Goal: Task Accomplishment & Management: Manage account settings

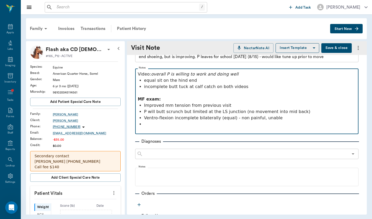
scroll to position [32, 0]
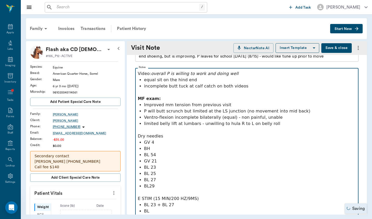
click at [175, 205] on p "BL 23 + BL 27" at bounding box center [250, 204] width 212 height 6
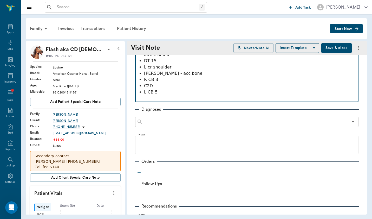
scroll to position [233, 0]
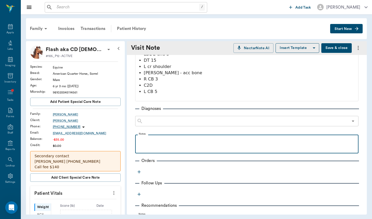
click at [172, 148] on div at bounding box center [247, 143] width 218 height 13
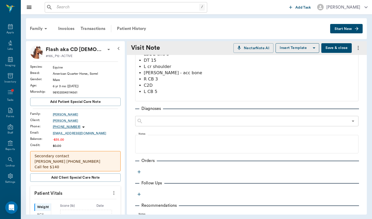
click at [142, 174] on button "button" at bounding box center [139, 172] width 8 height 8
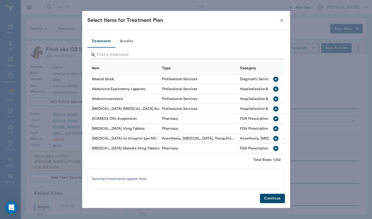
click at [140, 54] on input "Search" at bounding box center [186, 55] width 179 height 8
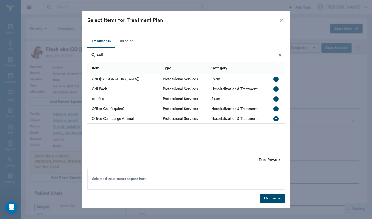
click at [95, 101] on div "call fee" at bounding box center [123, 99] width 73 height 10
click at [117, 52] on input "call" at bounding box center [186, 55] width 179 height 8
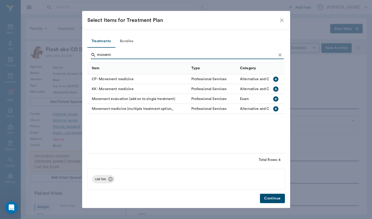
type input "movem"
click at [121, 110] on div "Movement medicine (multiple treatment option_" at bounding box center [137, 109] width 101 height 10
click at [274, 201] on button "Continue" at bounding box center [272, 198] width 25 height 10
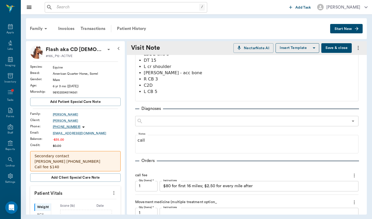
click at [341, 49] on button "Save & close" at bounding box center [336, 48] width 30 height 10
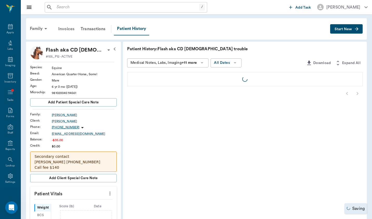
click at [69, 30] on div "Invoices" at bounding box center [66, 29] width 22 height 12
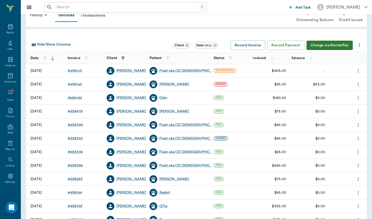
scroll to position [19, 0]
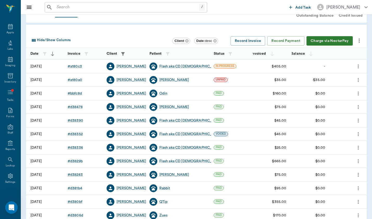
click at [78, 164] on div "# d3829b" at bounding box center [84, 161] width 39 height 14
click at [77, 161] on div "# d3829b" at bounding box center [75, 160] width 15 height 5
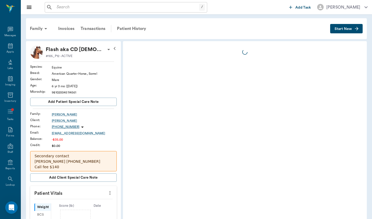
scroll to position [19, 0]
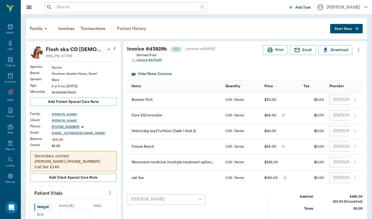
click at [131, 27] on div "Patient History" at bounding box center [131, 28] width 35 height 12
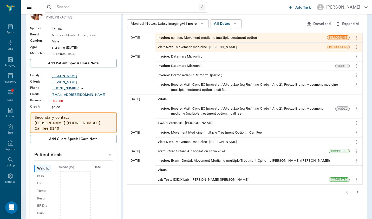
scroll to position [48, 0]
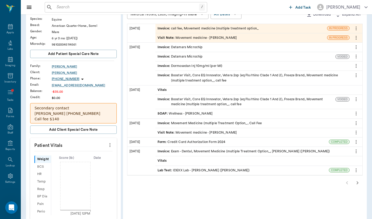
click at [172, 130] on div "Visit Note : Movement medicine - [PERSON_NAME]" at bounding box center [198, 132] width 80 height 5
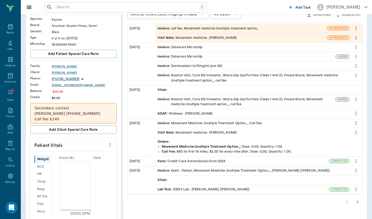
click at [195, 97] on div "Invoice : Booster Visit, Core EQ Innovator, Vetera 2xp (eq Flu/rhino Clade 1 An…" at bounding box center [246, 102] width 176 height 10
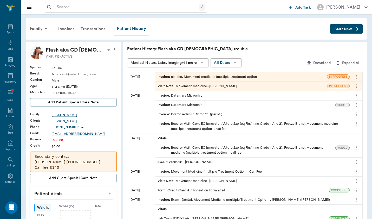
scroll to position [10, 0]
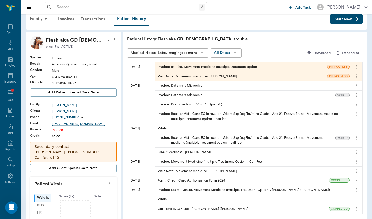
click at [188, 149] on div "SOAP : Wellness - [PERSON_NAME]" at bounding box center [185, 151] width 55 height 5
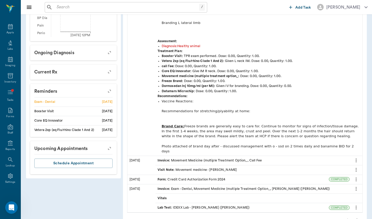
scroll to position [226, 0]
click at [211, 167] on div "Visit Note : Movement medicine - [PERSON_NAME]" at bounding box center [198, 169] width 80 height 5
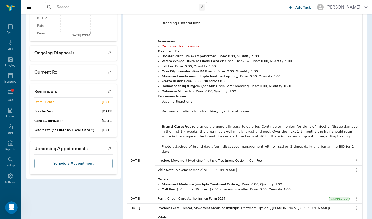
click at [211, 167] on div "Visit Note : Movement medicine - [PERSON_NAME]" at bounding box center [198, 169] width 80 height 5
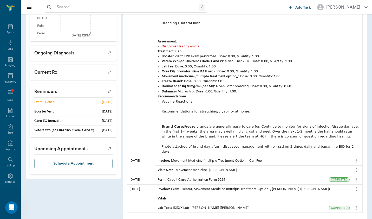
click at [211, 167] on div "Visit Note : Movement medicine - [PERSON_NAME]" at bounding box center [198, 169] width 80 height 5
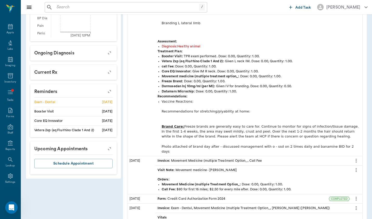
click at [211, 167] on div "Visit Note : Movement medicine - [PERSON_NAME]" at bounding box center [198, 169] width 80 height 5
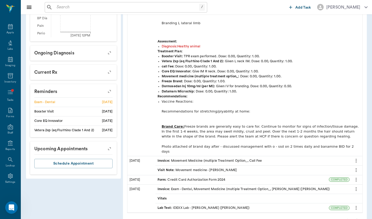
click at [211, 167] on div "Visit Note : Movement medicine - [PERSON_NAME]" at bounding box center [198, 169] width 80 height 5
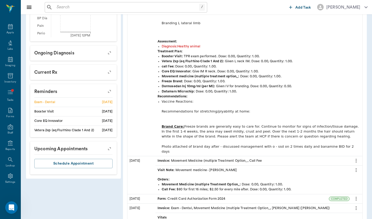
click at [211, 167] on div "Visit Note : Movement medicine - [PERSON_NAME]" at bounding box center [198, 169] width 80 height 5
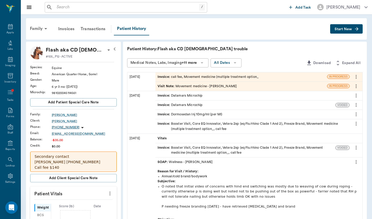
scroll to position [0, 0]
click at [181, 122] on div "Invoice : Booster Visit, Core EQ Innovator, Vetera 2xp (eq Flu/rhino Clade 1 An…" at bounding box center [253, 126] width 190 height 10
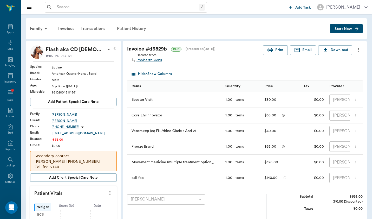
click at [133, 26] on div "Patient History" at bounding box center [131, 28] width 35 height 12
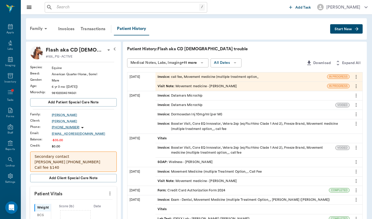
click at [181, 159] on div "SOAP : Wellness - [PERSON_NAME]" at bounding box center [185, 161] width 55 height 5
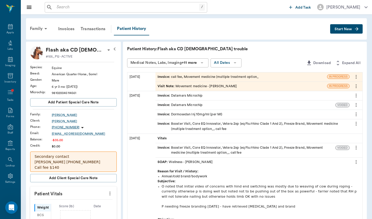
click at [184, 79] on div "Invoice : call fee, Movement medicine (multiple treatment option_" at bounding box center [208, 76] width 101 height 5
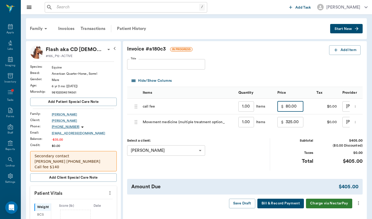
click at [286, 107] on input "80.00" at bounding box center [295, 106] width 18 height 10
click at [283, 154] on div "Taxes" at bounding box center [293, 152] width 39 height 5
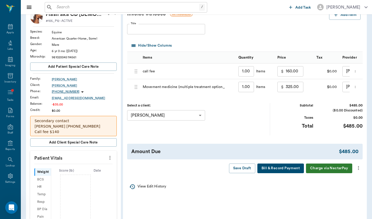
scroll to position [35, 0]
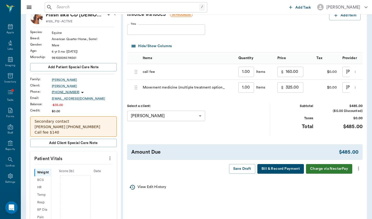
click at [286, 71] on input "160.00" at bounding box center [295, 72] width 18 height 10
type input "140.00"
click at [296, 141] on div "Invoice # a180c3 IN PROGRESS Add Item Title Title Hide/Show Columns Items Quant…" at bounding box center [245, 91] width 244 height 171
click at [359, 167] on icon "more" at bounding box center [359, 168] width 6 height 6
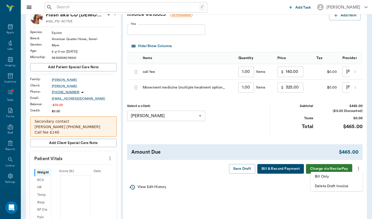
click at [355, 178] on span "Bill Only" at bounding box center [337, 176] width 44 height 5
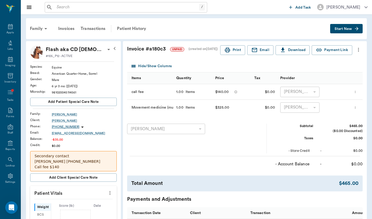
scroll to position [0, 0]
click at [39, 31] on div "Family" at bounding box center [39, 28] width 25 height 12
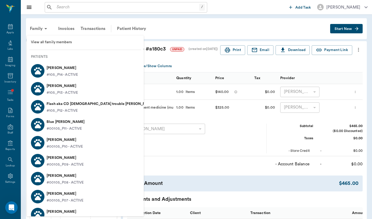
click at [106, 28] on div at bounding box center [186, 109] width 372 height 219
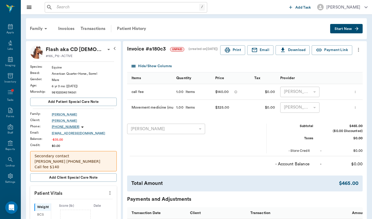
click at [361, 23] on div "Family Invoices Transactions Patient History Start New" at bounding box center [196, 28] width 341 height 21
click at [355, 29] on icon "button" at bounding box center [356, 28] width 5 height 5
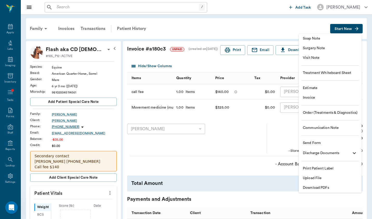
click at [344, 116] on li "Order (Treatments & Diagnostics)" at bounding box center [330, 113] width 63 height 10
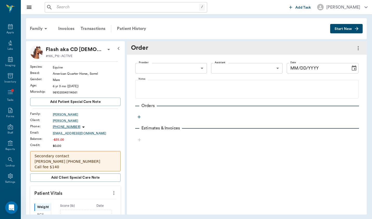
type input "649b3e03b5bc7e03f9326794"
type input "[DATE]"
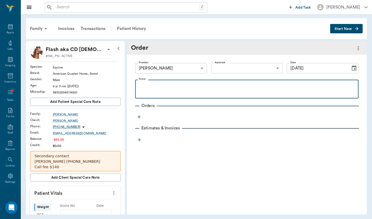
click at [275, 83] on p at bounding box center [247, 85] width 218 height 6
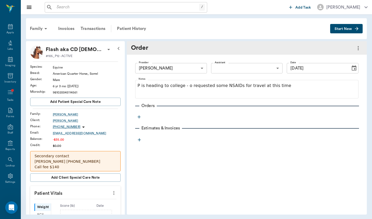
click at [139, 117] on icon "button" at bounding box center [138, 116] width 5 height 5
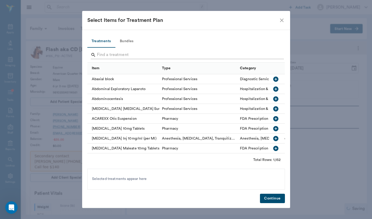
click at [164, 56] on input "Search" at bounding box center [186, 55] width 179 height 8
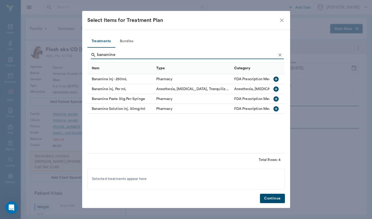
click at [140, 100] on div "Banamine Paste 30g Per Syringe" at bounding box center [120, 99] width 66 height 10
click at [127, 55] on input "banamine" at bounding box center [186, 55] width 179 height 8
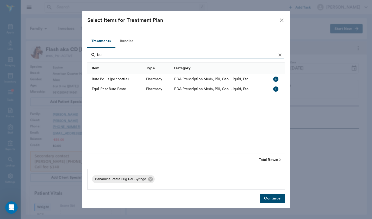
type input "b"
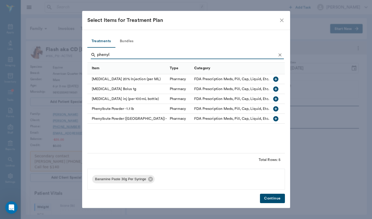
type input "phenyl"
click at [130, 109] on div "Phenylbute Powder - 1.1 lb" at bounding box center [127, 109] width 80 height 10
click at [278, 200] on button "Continue" at bounding box center [272, 198] width 25 height 10
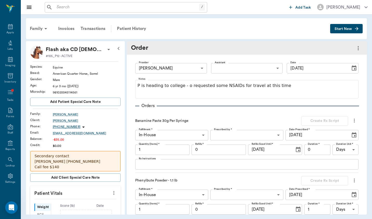
click at [239, 133] on body "/ ​ Add Task [PERSON_NAME] Nectar Messages Appts Labs Imaging Inventory Tasks F…" at bounding box center [186, 109] width 372 height 219
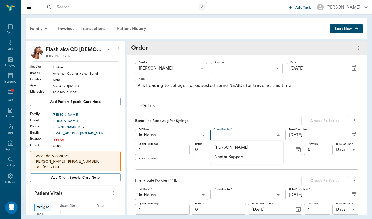
click at [239, 146] on li "[PERSON_NAME]" at bounding box center [246, 146] width 73 height 9
type input "649b3e03b5bc7e03f9326794"
click at [185, 166] on textarea "Rx Instructions" at bounding box center [247, 164] width 216 height 6
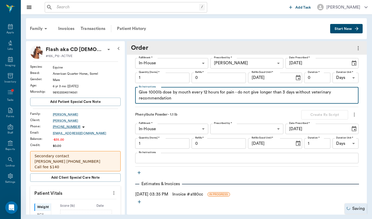
scroll to position [72, 0]
type textarea "Give 1000lb dose by mouth every 12 hours for pain - do not give longer than 3 d…"
click at [222, 129] on body "/ ​ Add Task [PERSON_NAME] Nectar Messages Appts Labs Imaging Inventory Tasks F…" at bounding box center [186, 109] width 372 height 219
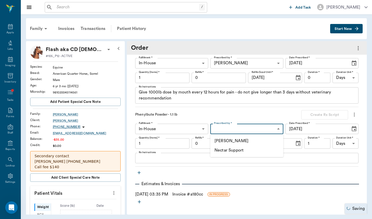
click at [224, 139] on li "[PERSON_NAME]" at bounding box center [246, 140] width 73 height 9
type input "649b3e03b5bc7e03f9326794"
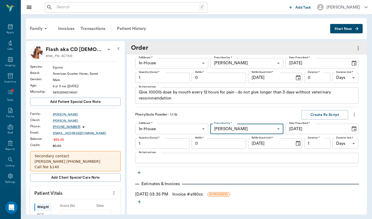
click at [208, 166] on div "Phenylbute Powder - 1.1 lb Create Rx Script Fulfillment * In-House In-House Ful…" at bounding box center [246, 138] width 223 height 57
click at [215, 161] on div "x Rx Instructions" at bounding box center [246, 158] width 223 height 10
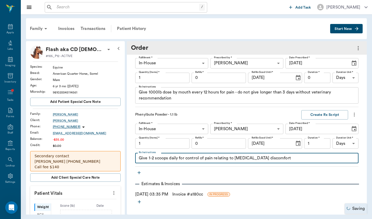
type textarea "Give 1-2 scoops daily for control of pain relating to [MEDICAL_DATA] discomfort"
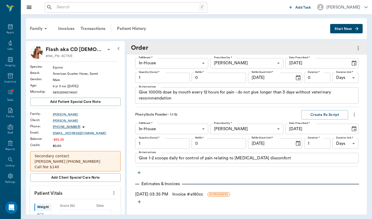
click at [188, 194] on link "Invoice # a180cc" at bounding box center [187, 194] width 31 height 6
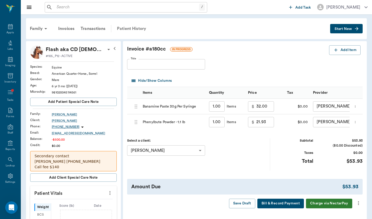
click at [136, 28] on div "Patient History" at bounding box center [131, 28] width 35 height 12
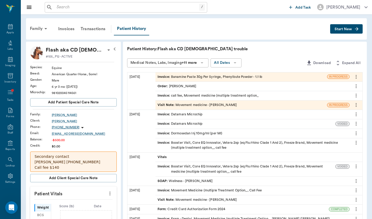
click at [187, 87] on div "Order : [PERSON_NAME]" at bounding box center [252, 86] width 194 height 9
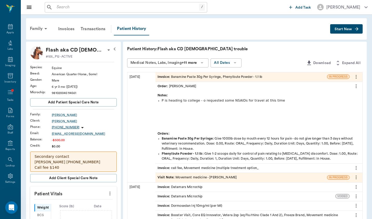
click at [184, 113] on div "P is heading to college - o requested some NSAIDs for travel at this time" at bounding box center [261, 114] width 199 height 33
click at [355, 82] on button "more" at bounding box center [356, 86] width 8 height 9
click at [356, 95] on span "View" at bounding box center [334, 94] width 44 height 5
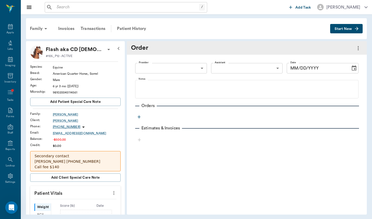
type input "649b3e03b5bc7e03f9326794"
type input "[DATE]"
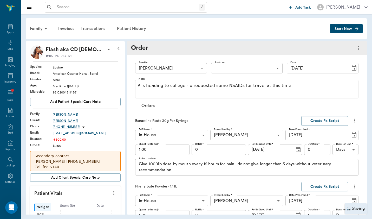
click at [179, 149] on input "1.00" at bounding box center [162, 149] width 54 height 10
type input "2"
click at [243, 124] on div "Banamine Paste 30g Per Syringe Create Rx Script" at bounding box center [246, 121] width 223 height 10
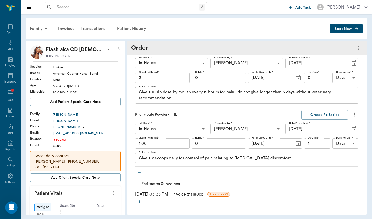
scroll to position [72, 0]
click at [187, 193] on link "Invoice # a180cc" at bounding box center [187, 194] width 31 height 6
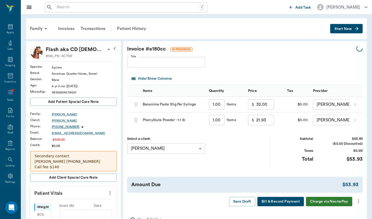
type input "2.00"
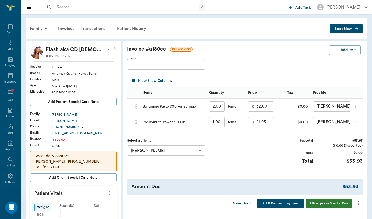
click at [256, 105] on input "32.00" at bounding box center [265, 106] width 18 height 10
type input "52.00"
click at [272, 154] on div "Select a client: [PERSON_NAME] 6505baf346c03c12868b8e58 ​ Subtotal $73.93 ($0.0…" at bounding box center [245, 154] width 236 height 32
click at [256, 120] on input "21.93" at bounding box center [265, 122] width 18 height 10
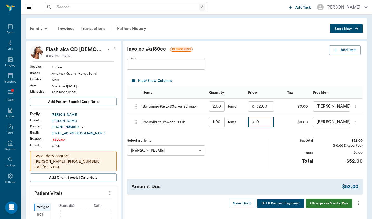
type input "0"
type input "40.00"
click at [264, 168] on div "Select a client: [PERSON_NAME] 6505baf346c03c12868b8e58 ​" at bounding box center [198, 154] width 143 height 32
click at [259, 159] on div "Select a client: [PERSON_NAME] 6505baf346c03c12868b8e58 ​" at bounding box center [198, 154] width 143 height 32
click at [358, 201] on icon "more" at bounding box center [359, 203] width 6 height 6
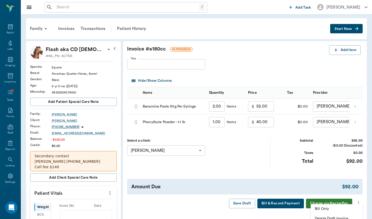
click at [337, 206] on span "Bill Only" at bounding box center [337, 208] width 44 height 5
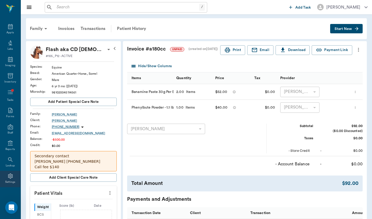
click at [11, 181] on div "Settings" at bounding box center [10, 182] width 10 height 4
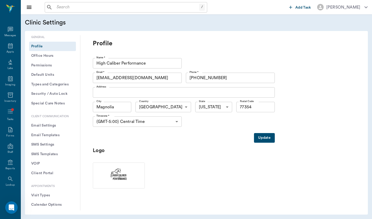
scroll to position [19, 0]
click at [78, 9] on input "text" at bounding box center [127, 7] width 145 height 7
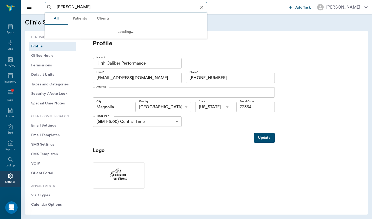
type input "[PERSON_NAME]"
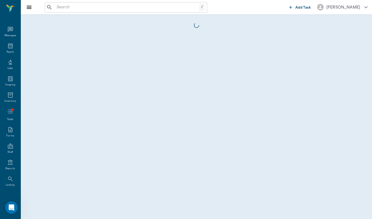
scroll to position [19, 0]
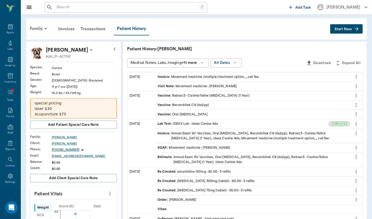
click at [358, 29] on icon "button" at bounding box center [356, 28] width 5 height 5
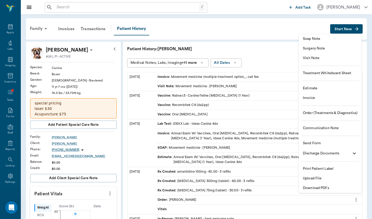
click at [344, 59] on span "Visit Note" at bounding box center [330, 57] width 55 height 5
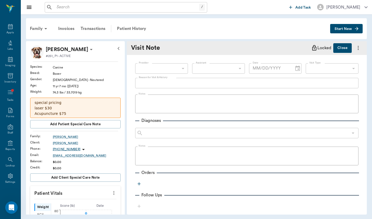
type input "649b3e03b5bc7e03f9326794"
type input "[DATE]"
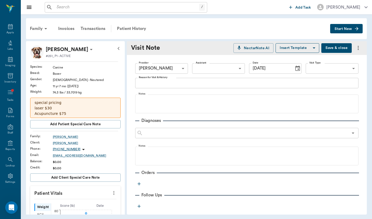
click at [330, 72] on body "/ ​ Add Task [PERSON_NAME] Nectar Messages Appts Labs Imaging Inventory Tasks F…" at bounding box center [186, 109] width 372 height 219
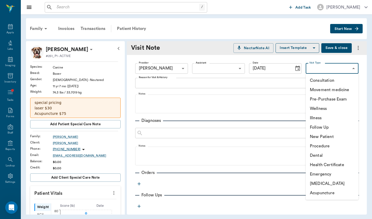
click at [329, 93] on li "Movement medicine" at bounding box center [332, 89] width 53 height 9
type input "6656c4aef87a612ea34fb244"
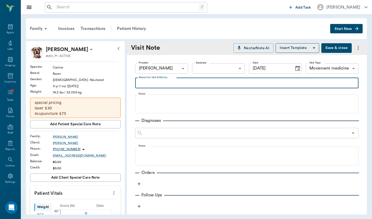
click at [279, 86] on textarea "Reason for Visit & History" at bounding box center [247, 83] width 216 height 6
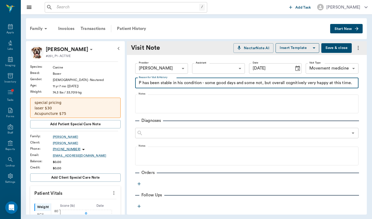
type textarea "P has been stable in his condition - some good days and some not, but overall c…"
click at [335, 53] on div "Visit Note NectarNote AI Insert Template Save & close" at bounding box center [247, 48] width 240 height 14
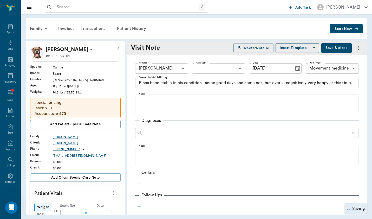
click at [343, 49] on button "Save & close" at bounding box center [336, 48] width 30 height 10
click at [129, 31] on div "Patient History" at bounding box center [131, 28] width 35 height 12
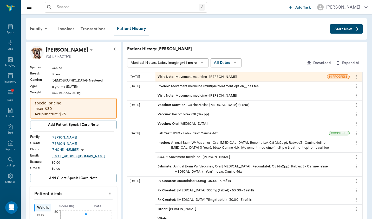
click at [171, 98] on div "Visit Note : Movement medicine - [PERSON_NAME]" at bounding box center [252, 95] width 194 height 9
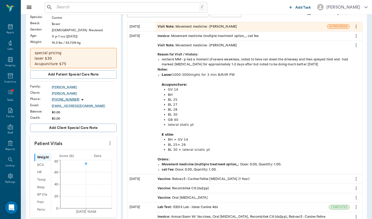
scroll to position [52, 0]
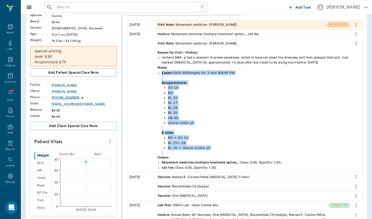
drag, startPoint x: 140, startPoint y: 71, endPoint x: 266, endPoint y: 154, distance: 150.7
click at [266, 154] on ul "Laser 1000-3000mgHz for 3 min B/R/IR PW Acupuncture: GV 14 BH BL 25 BL 27 BL 28…" at bounding box center [259, 112] width 203 height 85
copy div "Laser 1000-3000mgHz for 3 min B/R/IR PW Acupuncture: GV 14 BH BL 25 BL 27 BL 28…"
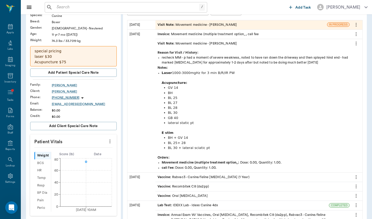
click at [175, 25] on div "Visit Note : Movement medicine - [PERSON_NAME]" at bounding box center [198, 24] width 80 height 5
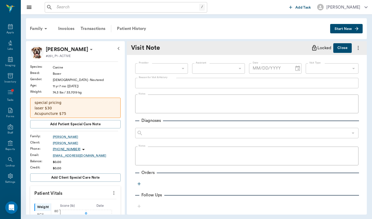
type input "649b3e03b5bc7e03f9326794"
type input "6656c4aef87a612ea34fb244"
type textarea "P has been stable in his condition - some good days and some not, but overall c…"
type input "[DATE]"
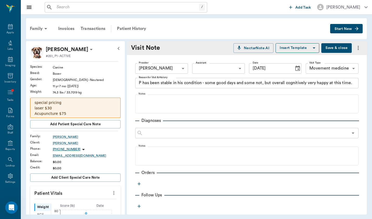
click at [190, 142] on div "Provider [PERSON_NAME] 649b3e03b5bc7e03f9326794 Provider Assistant ​ Assistant …" at bounding box center [247, 174] width 240 height 238
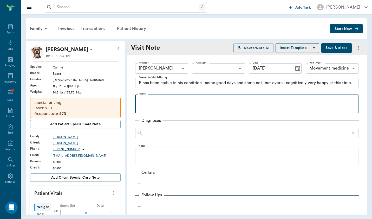
click at [181, 101] on p at bounding box center [247, 100] width 218 height 6
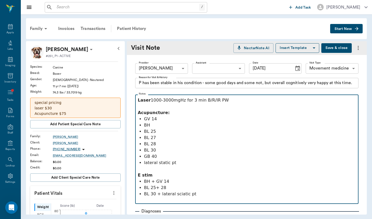
click at [160, 158] on p "GB 40" at bounding box center [250, 156] width 212 height 6
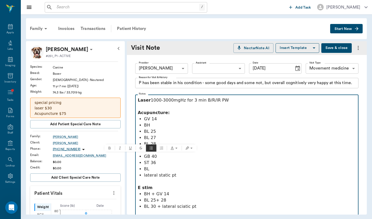
drag, startPoint x: 160, startPoint y: 156, endPoint x: 144, endPoint y: 155, distance: 15.6
click at [144, 155] on p "GB 40" at bounding box center [250, 156] width 212 height 6
click at [153, 133] on p "BL 25" at bounding box center [250, 131] width 212 height 6
click at [155, 137] on p "BL 27" at bounding box center [250, 137] width 212 height 6
click at [154, 141] on p "BL 28" at bounding box center [250, 144] width 212 height 6
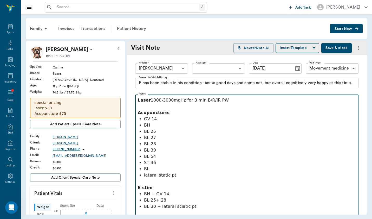
click at [154, 148] on p "BL 30" at bounding box center [250, 150] width 212 height 6
click at [154, 155] on p "BL 54" at bounding box center [250, 156] width 212 height 6
click at [155, 164] on p "ST 36" at bounding box center [250, 162] width 212 height 6
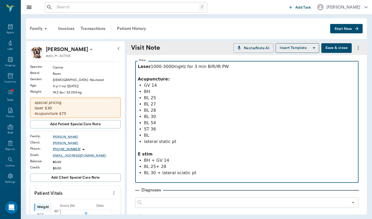
scroll to position [34, 0]
click at [178, 140] on p "lateral static pt" at bounding box center [250, 141] width 212 height 6
click at [167, 166] on p "BL 25+ 28" at bounding box center [250, 166] width 212 height 6
click at [155, 167] on p "BL 25+ 28" at bounding box center [250, 166] width 212 height 6
drag, startPoint x: 197, startPoint y: 173, endPoint x: 160, endPoint y: 172, distance: 37.5
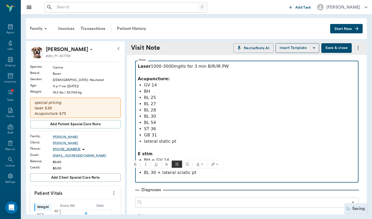
click at [160, 172] on p "BL 30 + lateral sciatic pt" at bounding box center [250, 172] width 212 height 6
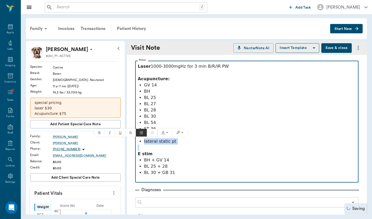
drag, startPoint x: 188, startPoint y: 146, endPoint x: 119, endPoint y: 140, distance: 69.4
click at [119, 140] on div "[PERSON_NAME] #251_P1 - ACTIVE Species : Canine Breed : Boxer Gender : [DEMOGRA…" at bounding box center [196, 127] width 341 height 173
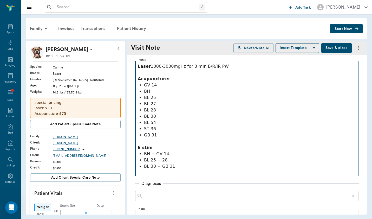
click at [182, 145] on p "E stim" at bounding box center [247, 147] width 218 height 6
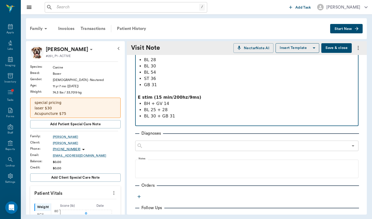
scroll to position [95, 0]
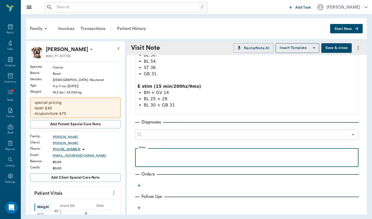
click at [159, 156] on p at bounding box center [247, 154] width 218 height 6
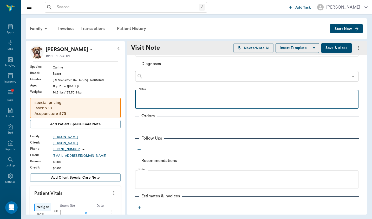
scroll to position [165, 0]
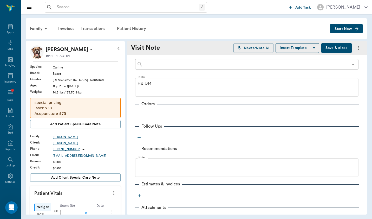
click at [137, 112] on icon "button" at bounding box center [138, 114] width 5 height 5
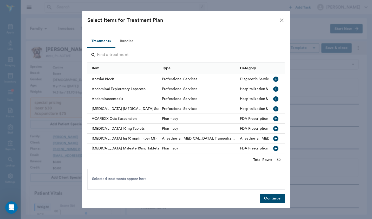
click at [149, 56] on input "Search" at bounding box center [186, 55] width 179 height 8
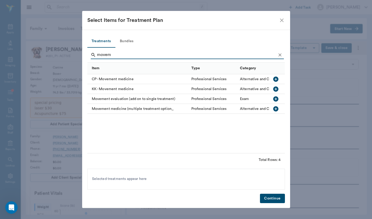
click at [132, 105] on div "Movement medicine (multiple treatment option_" at bounding box center [137, 109] width 101 height 10
click at [127, 55] on input "movem" at bounding box center [186, 55] width 179 height 8
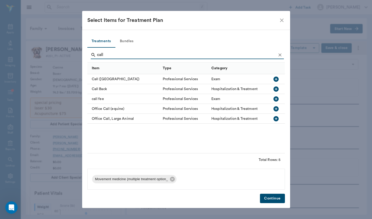
type input "call"
click at [105, 101] on div "call fee" at bounding box center [123, 99] width 73 height 10
click at [273, 197] on button "Continue" at bounding box center [272, 198] width 25 height 10
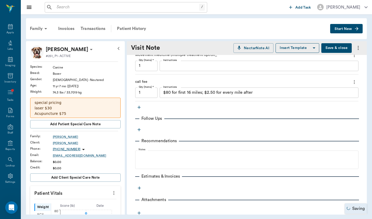
scroll to position [229, 0]
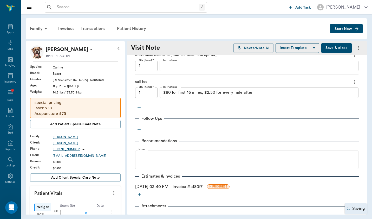
click at [194, 94] on textarea "$80 for first 16 miles; $2.50 for every mile after" at bounding box center [259, 92] width 192 height 6
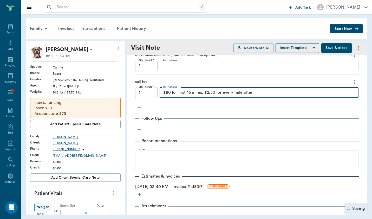
click at [194, 94] on textarea "$80 for first 16 miles; $2.50 for every mile after" at bounding box center [259, 92] width 192 height 6
click at [341, 38] on div "Family Invoices Transactions Patient History Start New" at bounding box center [196, 28] width 341 height 21
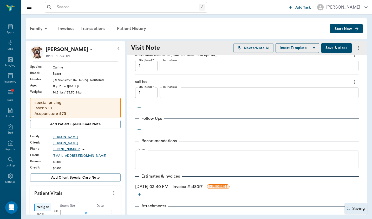
click at [340, 52] on button "Save & close" at bounding box center [336, 48] width 30 height 10
click at [90, 25] on div "Transactions" at bounding box center [92, 28] width 31 height 12
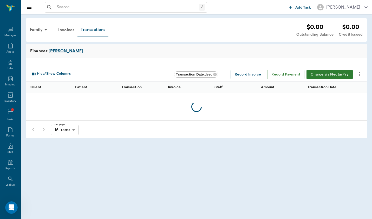
scroll to position [19, 0]
click at [70, 30] on div "Invoices" at bounding box center [66, 30] width 22 height 12
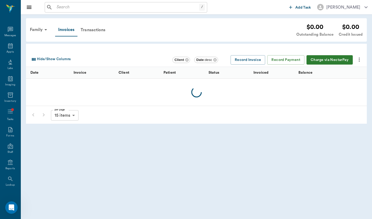
scroll to position [19, 0]
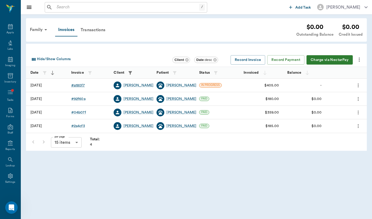
click at [78, 83] on div "# a180f7" at bounding box center [78, 85] width 14 height 5
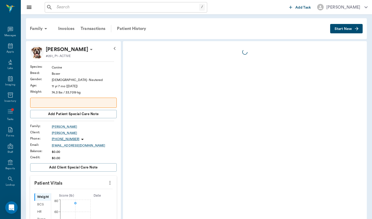
scroll to position [19, 0]
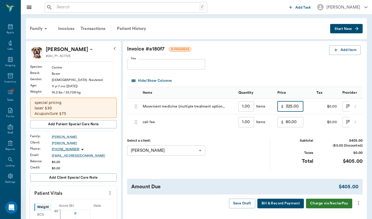
click at [286, 105] on input "325.00" at bounding box center [295, 106] width 18 height 10
type input "100.00"
click at [286, 147] on div "Subtotal $180.00 ($0.00 Discounted) Taxes $0.00 Total $180.00" at bounding box center [318, 154] width 88 height 32
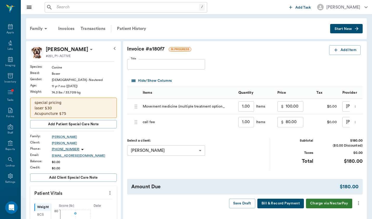
click at [357, 205] on button "more" at bounding box center [358, 202] width 8 height 9
click at [344, 213] on li "Bill Only" at bounding box center [337, 209] width 52 height 10
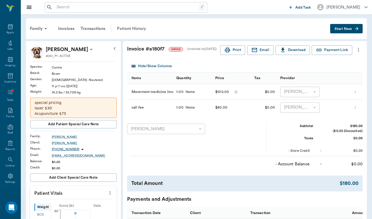
click at [127, 29] on div "Patient History" at bounding box center [131, 28] width 35 height 12
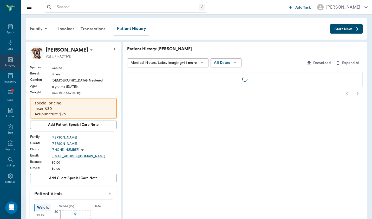
click at [13, 64] on div "Imaging" at bounding box center [10, 65] width 10 height 4
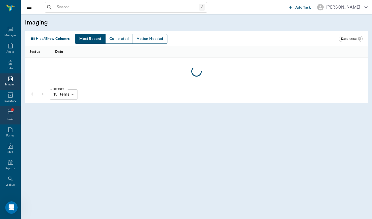
scroll to position [19, 0]
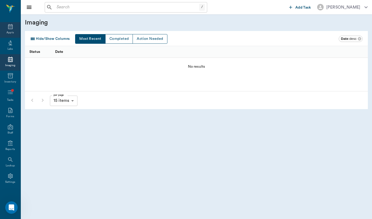
click at [9, 34] on div "Appts" at bounding box center [9, 33] width 7 height 4
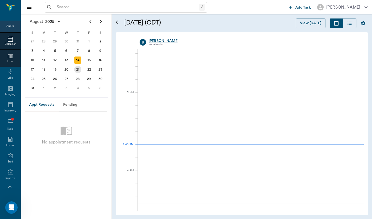
scroll to position [545, 0]
click at [69, 59] on div "13" at bounding box center [66, 59] width 7 height 7
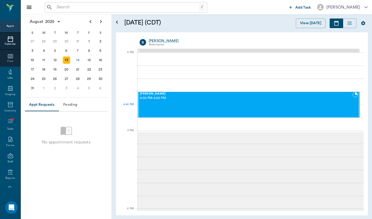
scroll to position [622, 0]
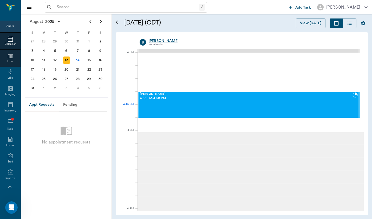
click at [220, 104] on div "[PERSON_NAME] 4:30 PM - 4:50 PM" at bounding box center [246, 104] width 213 height 25
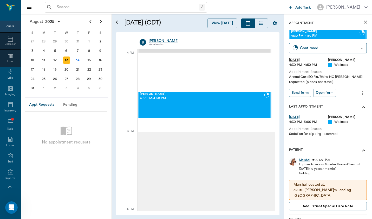
click at [303, 156] on div "Marshal # 00169_P01 Equine - American Quarter Horse - Chestnut [DATE] (19 years…" at bounding box center [328, 184] width 78 height 59
click at [303, 159] on div "Marshal" at bounding box center [304, 160] width 11 height 4
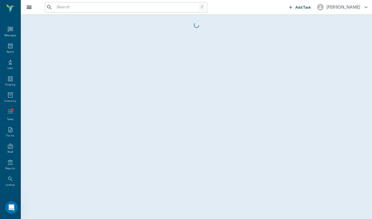
scroll to position [19, 0]
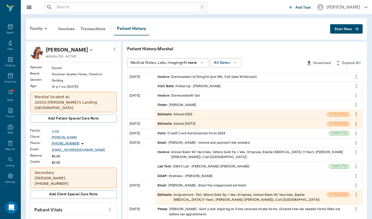
click at [351, 29] on span "Start New" at bounding box center [343, 29] width 17 height 0
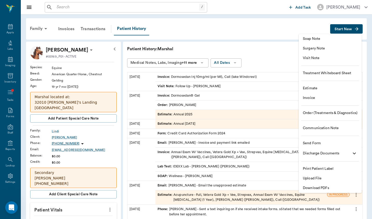
click at [344, 58] on span "Visit Note" at bounding box center [330, 57] width 55 height 5
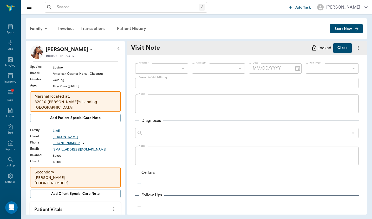
type input "[DATE]"
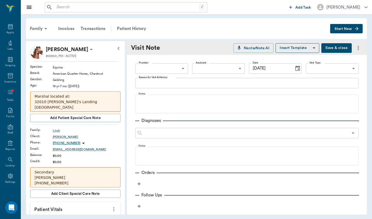
click at [169, 68] on body "/ ​ Add Task [PERSON_NAME] Nectar Messages Appts Labs Imaging Inventory Tasks F…" at bounding box center [186, 109] width 372 height 219
click at [169, 78] on li "[PERSON_NAME]" at bounding box center [161, 80] width 53 height 9
type input "649b3e03b5bc7e03f9326794"
click at [299, 69] on icon "Choose date, selected date is Aug 14, 2025" at bounding box center [297, 68] width 5 height 5
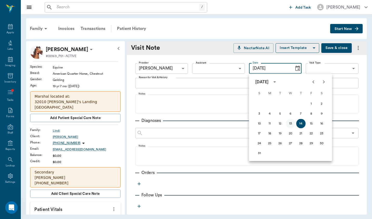
click at [291, 121] on button "13" at bounding box center [290, 123] width 9 height 9
type input "[DATE]"
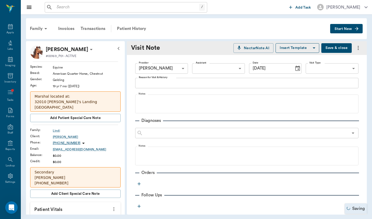
click at [321, 66] on body "/ ​ Add Task [PERSON_NAME] Nectar Messages Appts Labs Imaging Inventory Tasks F…" at bounding box center [186, 109] width 372 height 219
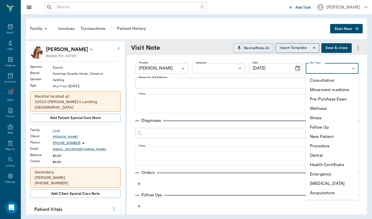
click at [344, 111] on li "Wellness" at bounding box center [332, 108] width 53 height 9
type input "65d2c202a8044d23520120c5"
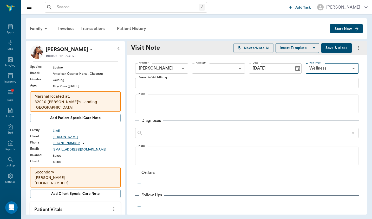
click at [206, 84] on textarea "Reason for Visit & History" at bounding box center [247, 83] width 216 height 6
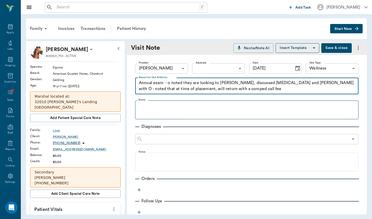
type textarea "Annual exam - o noted they are looking to [PERSON_NAME], discussed [MEDICAL_DAT…"
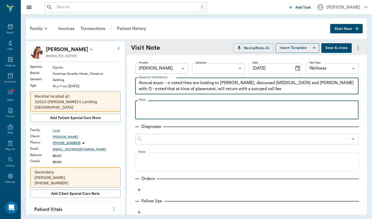
click at [145, 108] on p at bounding box center [247, 106] width 218 height 6
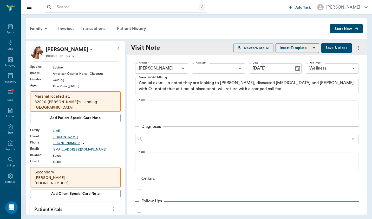
click at [356, 48] on icon "more" at bounding box center [358, 48] width 6 height 6
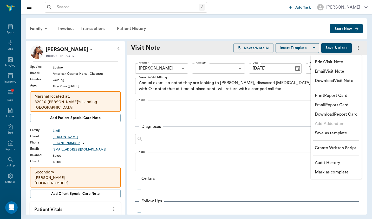
click at [144, 26] on div at bounding box center [186, 109] width 372 height 219
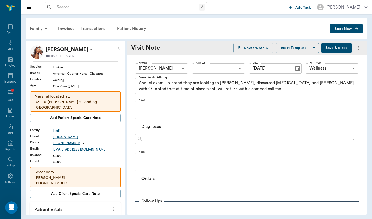
click at [359, 31] on button "Start New" at bounding box center [346, 29] width 32 height 10
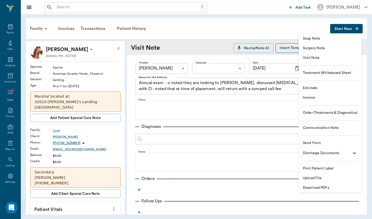
click at [254, 90] on div at bounding box center [186, 109] width 372 height 219
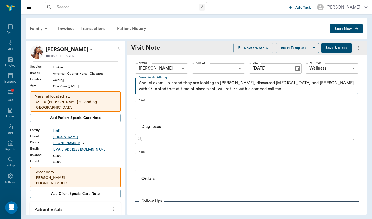
drag, startPoint x: 227, startPoint y: 91, endPoint x: 107, endPoint y: 80, distance: 120.4
click at [107, 80] on div "[PERSON_NAME] #00169_P01 - ACTIVE Species : Equine Breed : American Quarter Hor…" at bounding box center [196, 127] width 341 height 173
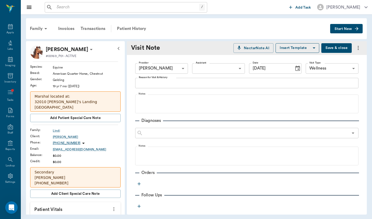
click at [348, 29] on span "Start New" at bounding box center [343, 29] width 17 height 0
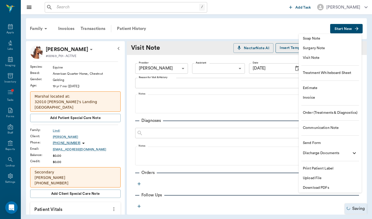
click at [351, 40] on span "Soap Note" at bounding box center [330, 38] width 55 height 5
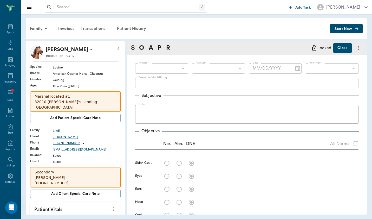
type input "[DATE]"
click at [304, 44] on div "S O A P R Locked Close" at bounding box center [247, 48] width 240 height 14
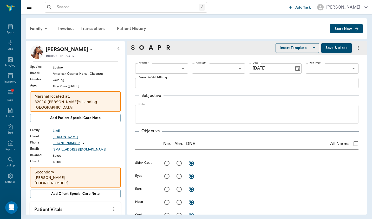
click at [312, 50] on icon "button" at bounding box center [314, 48] width 6 height 6
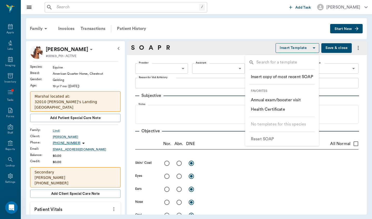
click at [159, 65] on div at bounding box center [186, 109] width 372 height 219
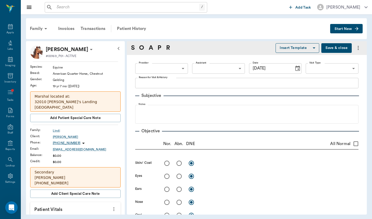
click at [182, 69] on body "/ ​ Add Task [PERSON_NAME] Nectar Messages Appts Labs Imaging Inventory Tasks F…" at bounding box center [186, 109] width 372 height 219
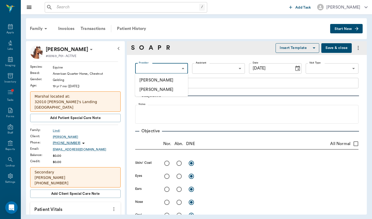
click at [181, 84] on li "[PERSON_NAME]" at bounding box center [161, 79] width 53 height 9
type input "649b3e03b5bc7e03f9326794"
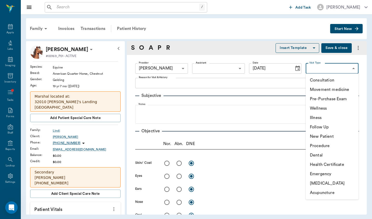
click at [322, 67] on body "/ ​ Add Task [PERSON_NAME] Nectar Messages Appts Labs Imaging Inventory Tasks F…" at bounding box center [186, 109] width 372 height 219
click at [334, 109] on li "Wellness" at bounding box center [332, 107] width 53 height 9
type input "65d2c202a8044d23520120c5"
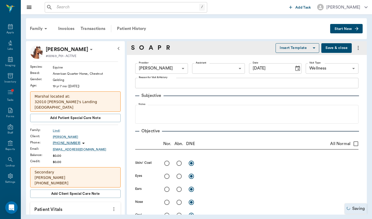
click at [310, 49] on button "Insert Template" at bounding box center [298, 48] width 44 height 10
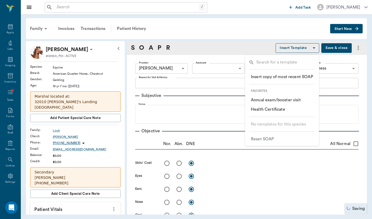
click at [311, 101] on li "​ Annual exam/booster visit" at bounding box center [282, 99] width 71 height 9
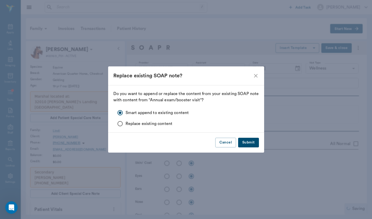
click at [251, 143] on button "Submit" at bounding box center [248, 143] width 21 height 10
radio input "true"
type textarea "free from sores, crusting or ectoparasites"
radio input "true"
type textarea "clear, PLR OU"
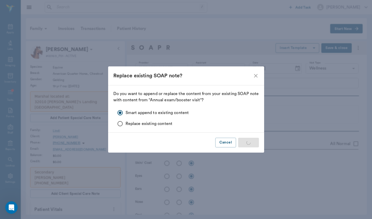
radio input "true"
type textarea "no signs of nasal discharge or crusting"
radio input "true"
type textarea "mm pk <2, moist; no signs of ulceration along the gums or buccal surface; no [M…"
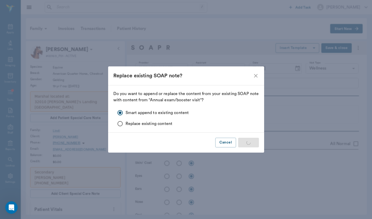
radio input "true"
type textarea "no [MEDICAL_DATA] present on exam, sinus rythmn"
radio input "true"
type textarea "no crackles or wheezes bilaterally, no cough on exam"
radio input "true"
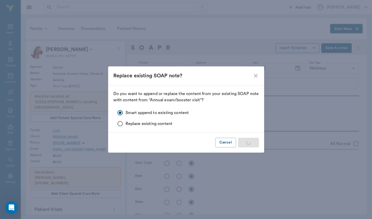
type textarea "PLN wnl"
radio input "true"
type textarea "Borborygmi present x4, wnl (1/4)"
radio input "true"
type textarea "external genitalia wnl"
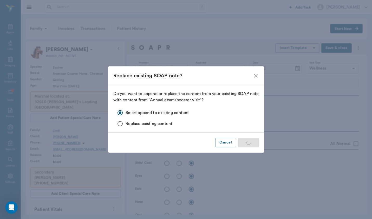
radio input "true"
type textarea "ambulatory x4, no lameness seen or noted by O; DP 1/4 x4 (wnl)"
radio input "true"
type textarea "no [MEDICAL_DATA] present on exam"
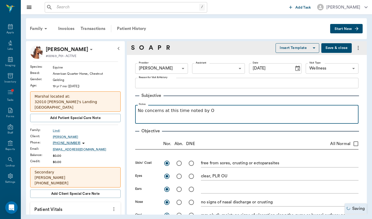
click at [220, 107] on p "No concerns at this time noted by O" at bounding box center [247, 110] width 218 height 6
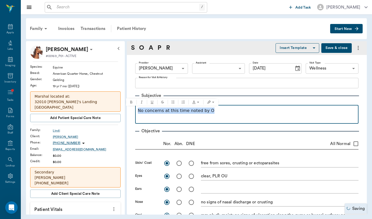
paste div
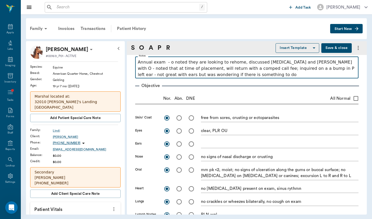
scroll to position [50, 0]
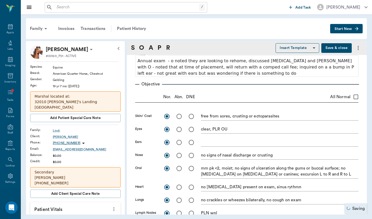
click at [181, 116] on input "radio" at bounding box center [179, 116] width 11 height 11
radio input "true"
click at [285, 117] on textarea "free from sores, crusting or ectoparasites" at bounding box center [280, 116] width 158 height 6
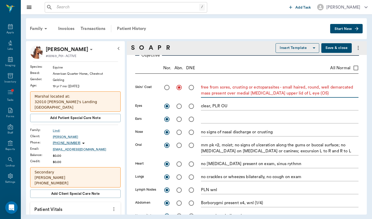
scroll to position [88, 0]
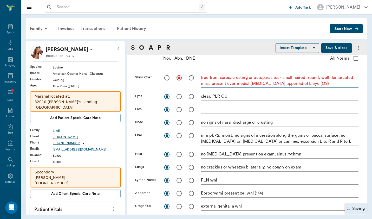
type textarea "free from sores, crusting or ectoparasites - small haired, round, well demarcat…"
click at [179, 108] on input "radio" at bounding box center [179, 109] width 11 height 11
radio input "true"
click at [212, 108] on textarea at bounding box center [280, 109] width 158 height 6
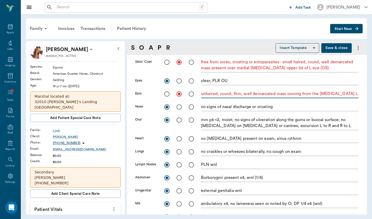
scroll to position [103, 0]
type textarea "unhaired, round, firm, well demarcated mass coming from the [MEDICAL_DATA] L ear"
click at [178, 85] on input "radio" at bounding box center [179, 81] width 11 height 11
radio input "true"
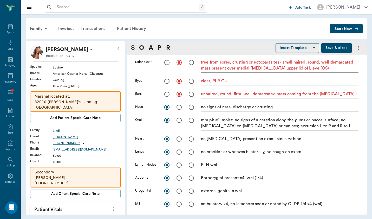
click at [257, 74] on div "Skin/ Coat free from sores, crusting or ectoparasites - small haired, round, we…" at bounding box center [246, 147] width 223 height 180
click at [249, 80] on textarea "clear, PLR OU" at bounding box center [280, 81] width 158 height 6
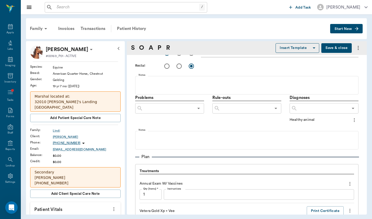
scroll to position [275, 0]
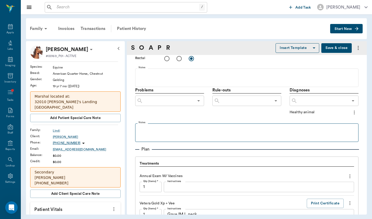
type textarea "clear, PLR OU; mucoid discharge, mild peri ocular swelling, injected [MEDICAL_D…"
click at [173, 140] on fieldset "Notes" at bounding box center [246, 131] width 223 height 21
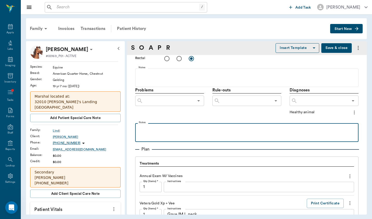
click at [181, 131] on p at bounding box center [247, 129] width 218 height 6
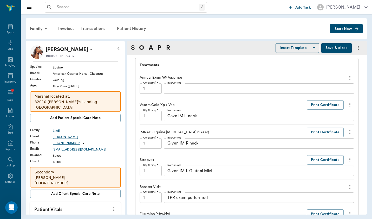
scroll to position [374, 0]
click at [349, 102] on icon "more" at bounding box center [350, 104] width 6 height 6
click at [341, 123] on span "Delete" at bounding box center [328, 122] width 44 height 5
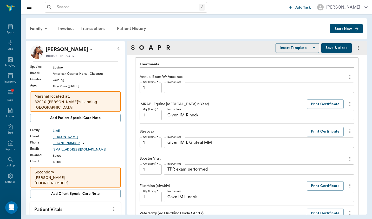
click at [351, 105] on icon "more" at bounding box center [350, 104] width 6 height 6
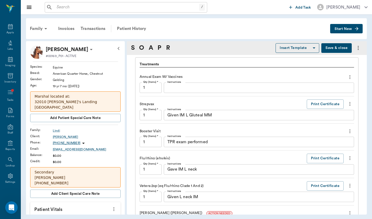
click at [352, 104] on icon "more" at bounding box center [350, 104] width 6 height 6
click at [327, 123] on span "Delete" at bounding box center [328, 121] width 44 height 5
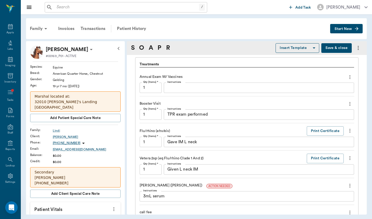
click at [350, 105] on icon "more" at bounding box center [349, 104] width 1 height 4
click at [343, 123] on span "Delete" at bounding box center [328, 121] width 44 height 5
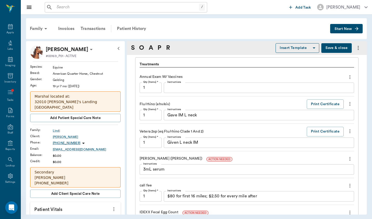
click at [350, 106] on icon "more" at bounding box center [350, 104] width 6 height 6
click at [330, 122] on span "Delete" at bounding box center [328, 121] width 44 height 5
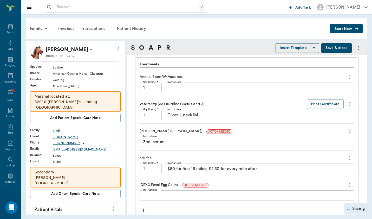
click at [351, 132] on icon "more" at bounding box center [350, 131] width 6 height 6
click at [344, 148] on span "Delete" at bounding box center [328, 149] width 44 height 5
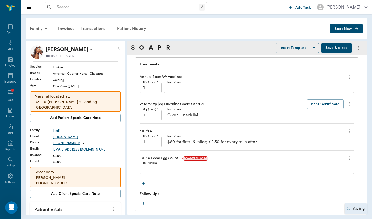
click at [353, 131] on button "more" at bounding box center [350, 131] width 8 height 9
click at [344, 152] on span "Delete" at bounding box center [328, 149] width 44 height 5
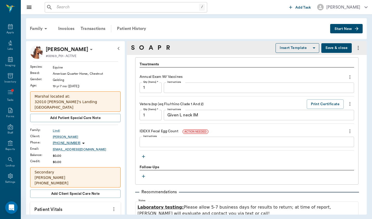
click at [350, 135] on button "more" at bounding box center [350, 131] width 8 height 9
click at [340, 147] on span "Delete" at bounding box center [328, 149] width 44 height 5
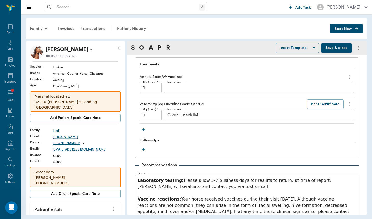
click at [145, 148] on icon "button" at bounding box center [143, 149] width 5 height 5
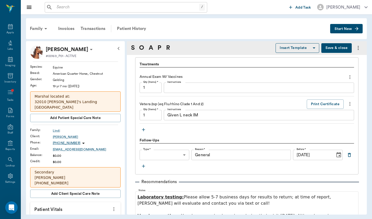
click at [144, 130] on icon "button" at bounding box center [143, 129] width 5 height 5
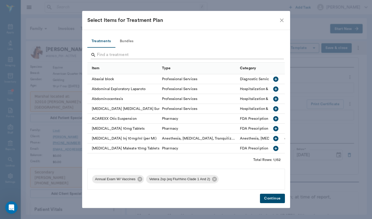
click at [118, 53] on input "Search" at bounding box center [186, 55] width 179 height 8
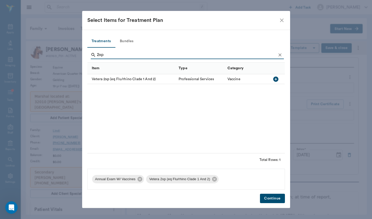
click at [134, 75] on div "Vetera 2xp (eq Flu/rhino Clade 1 And 2)" at bounding box center [131, 79] width 89 height 10
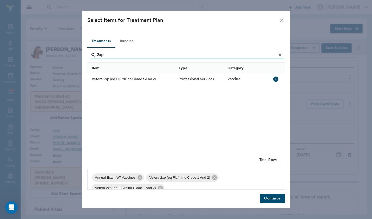
scroll to position [0, 0]
type input "2"
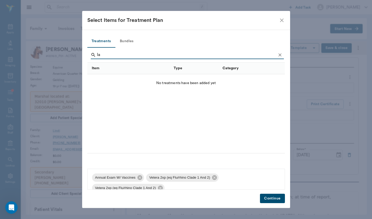
type input "l"
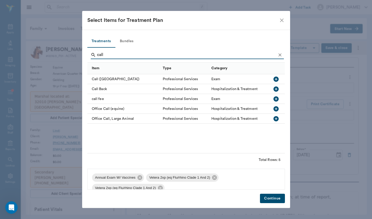
click at [119, 80] on div "Call ([GEOGRAPHIC_DATA])" at bounding box center [123, 79] width 73 height 10
click at [120, 56] on input "call" at bounding box center [186, 55] width 179 height 8
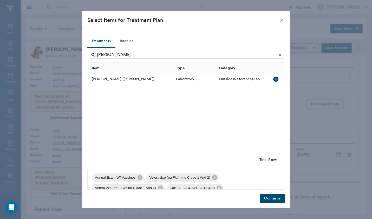
click at [106, 80] on div "[PERSON_NAME] ([PERSON_NAME])" at bounding box center [130, 79] width 86 height 10
click at [123, 49] on div "[PERSON_NAME]" at bounding box center [187, 56] width 193 height 14
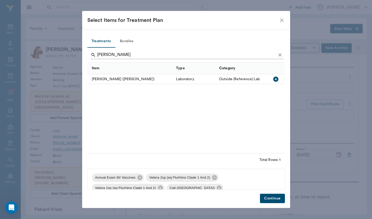
click at [123, 56] on input "[PERSON_NAME]" at bounding box center [186, 55] width 179 height 8
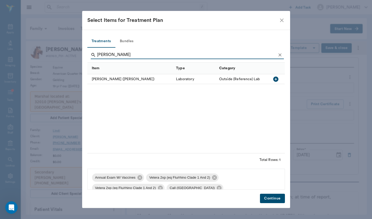
click at [123, 56] on input "[PERSON_NAME]" at bounding box center [186, 55] width 179 height 8
type input "[MEDICAL_DATA]"
click at [108, 82] on div "Strepvax" at bounding box center [130, 79] width 86 height 10
click at [275, 204] on div "Treatments Bundles [MEDICAL_DATA] Item Type Category Strepvax Professional Serv…" at bounding box center [186, 119] width 208 height 178
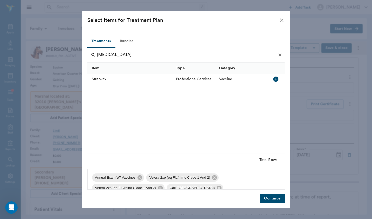
click at [275, 202] on button "Continue" at bounding box center [272, 198] width 25 height 10
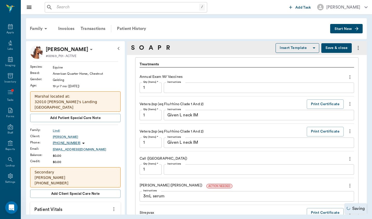
click at [351, 185] on icon "more" at bounding box center [350, 185] width 6 height 6
click at [315, 195] on span "Decline" at bounding box center [328, 193] width 44 height 5
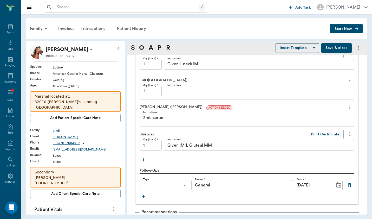
scroll to position [463, 0]
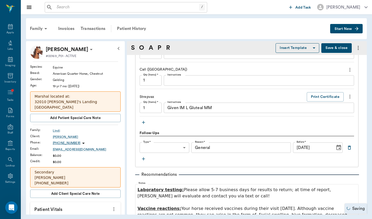
click at [348, 96] on icon "more" at bounding box center [350, 96] width 6 height 6
click at [347, 107] on span "Decline" at bounding box center [328, 104] width 44 height 5
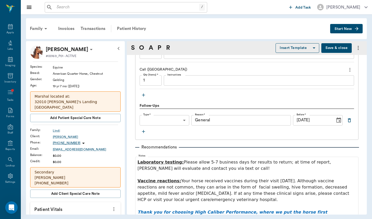
click at [350, 122] on button "button" at bounding box center [349, 119] width 9 height 9
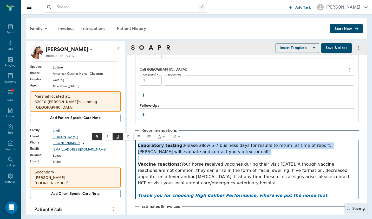
drag, startPoint x: 190, startPoint y: 157, endPoint x: 123, endPoint y: 132, distance: 71.7
click at [123, 132] on div "[PERSON_NAME] #00169_P01 - ACTIVE Species : Equine Breed : American Quarter Hor…" at bounding box center [196, 127] width 341 height 173
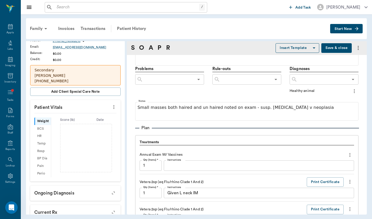
scroll to position [103, 0]
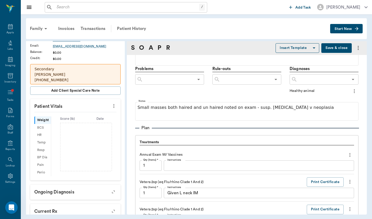
click at [114, 105] on icon "more" at bounding box center [113, 106] width 1 height 4
click at [106, 114] on span "Enter Vitals" at bounding box center [92, 114] width 44 height 5
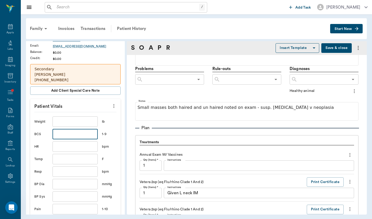
click at [81, 136] on input "text" at bounding box center [75, 134] width 45 height 10
type input "7"
click at [79, 143] on input "text" at bounding box center [75, 146] width 45 height 10
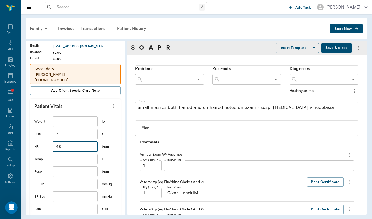
type input "48"
click at [77, 158] on input "text" at bounding box center [75, 159] width 45 height 10
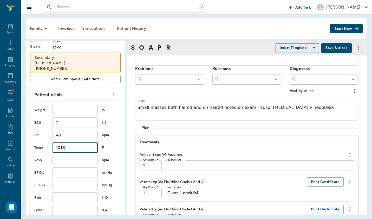
scroll to position [117, 0]
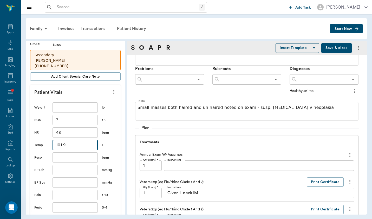
type input "101.9"
click at [80, 159] on input "text" at bounding box center [75, 157] width 45 height 10
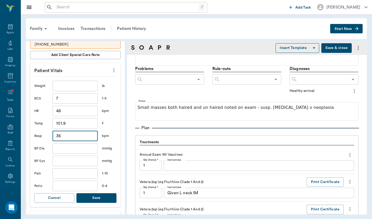
scroll to position [145, 0]
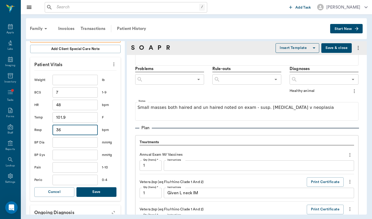
type input "36"
click at [80, 180] on input "text" at bounding box center [75, 179] width 45 height 10
type input "0"
click at [102, 193] on button "Save" at bounding box center [96, 192] width 40 height 10
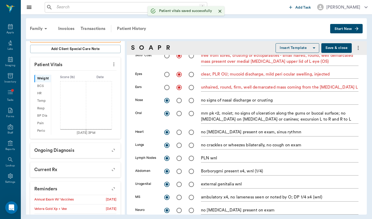
scroll to position [34, 0]
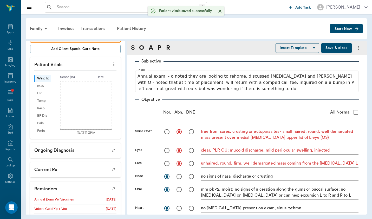
click at [314, 135] on textarea "free from sores, crusting or ectoparasites - small haired, round, well demarcat…" at bounding box center [280, 134] width 158 height 12
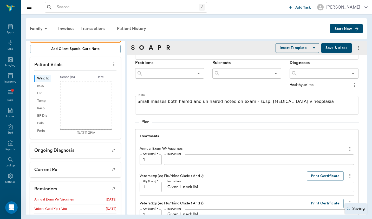
scroll to position [306, 0]
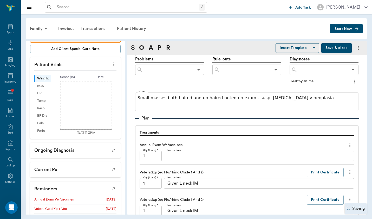
type textarea "free from sores, crusting or ectoparasites - small haired, round, well demarcat…"
click at [351, 81] on button "more" at bounding box center [354, 81] width 8 height 9
click at [344, 100] on span "Delete" at bounding box center [333, 99] width 44 height 5
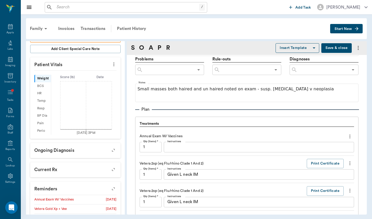
click at [197, 69] on icon "Open" at bounding box center [198, 70] width 6 height 6
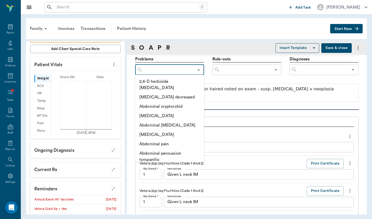
click at [190, 66] on input "text" at bounding box center [168, 69] width 51 height 7
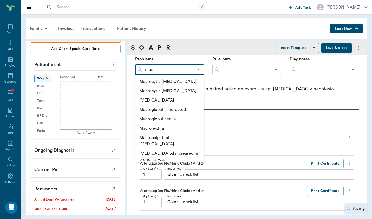
type input "mass"
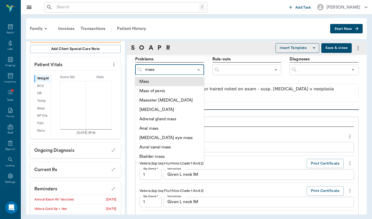
click at [184, 79] on li "Mass" at bounding box center [169, 81] width 69 height 9
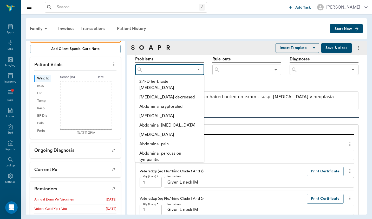
click at [167, 71] on input "text" at bounding box center [168, 69] width 51 height 7
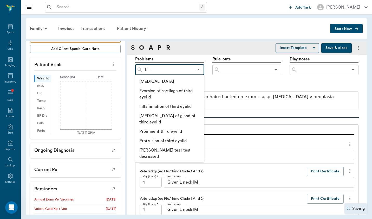
type input "hirs"
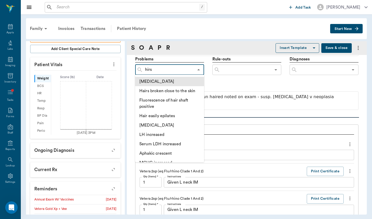
click at [169, 79] on li "[MEDICAL_DATA]" at bounding box center [169, 81] width 69 height 9
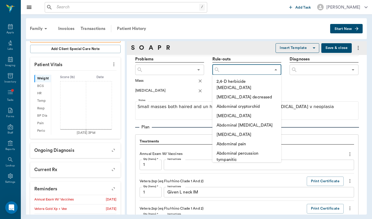
click at [257, 71] on input "text" at bounding box center [245, 69] width 51 height 7
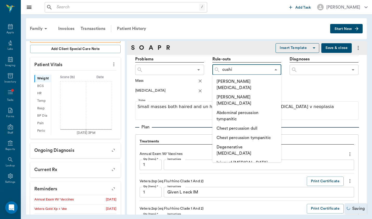
type input "cushin"
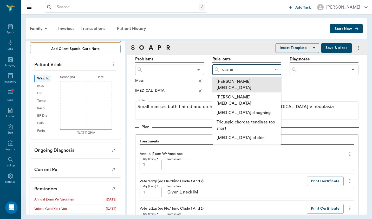
click at [259, 77] on li "[PERSON_NAME][MEDICAL_DATA]" at bounding box center [246, 85] width 69 height 16
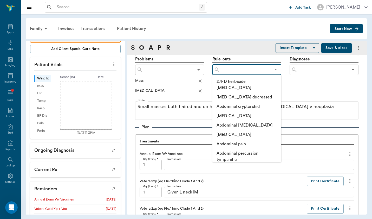
click at [251, 71] on input "text" at bounding box center [245, 69] width 51 height 7
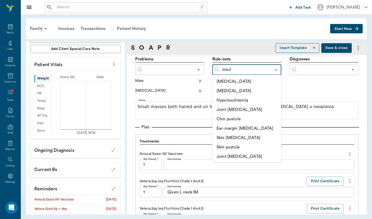
scroll to position [0, 0]
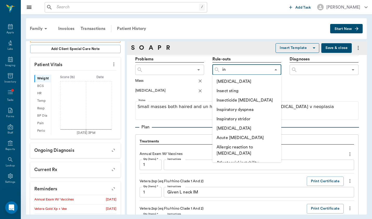
type input "i"
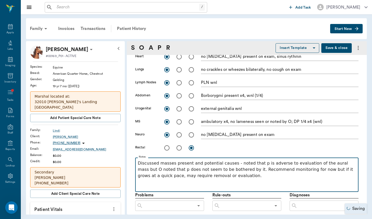
scroll to position [185, 0]
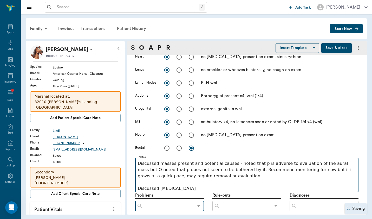
click at [235, 188] on p "Discussed masses present and potential causes - noted that p is adverse to eval…" at bounding box center [247, 175] width 218 height 31
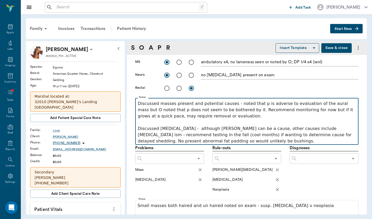
scroll to position [246, 0]
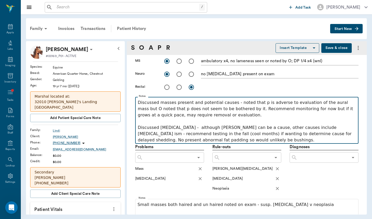
click at [201, 140] on p "Discussed masses present and potential causes - noted that p is adverse to eval…" at bounding box center [247, 121] width 218 height 44
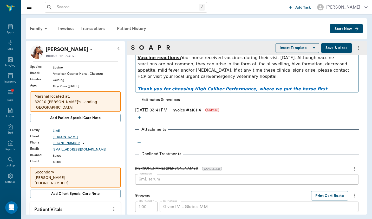
scroll to position [0, 0]
click at [342, 47] on button "Save & close" at bounding box center [336, 48] width 30 height 10
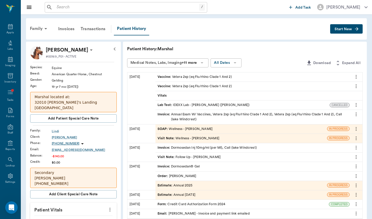
click at [324, 134] on div "Visit Note : Wellness - Brittany Newsham" at bounding box center [241, 138] width 172 height 9
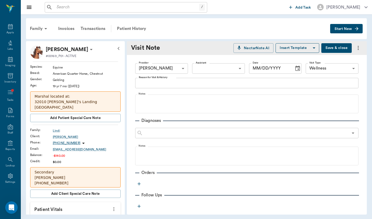
type input "[DATE]"
click at [358, 45] on icon "more" at bounding box center [358, 48] width 6 height 6
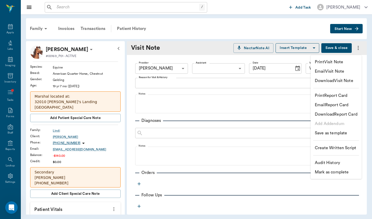
click at [290, 134] on div at bounding box center [186, 109] width 372 height 219
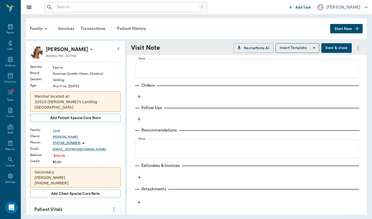
scroll to position [87, 0]
click at [144, 23] on div "Patient History" at bounding box center [131, 28] width 35 height 12
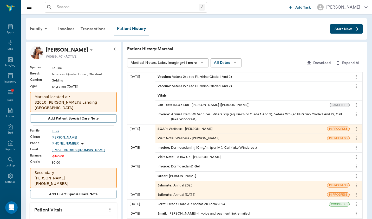
click at [353, 134] on button "more" at bounding box center [356, 138] width 8 height 9
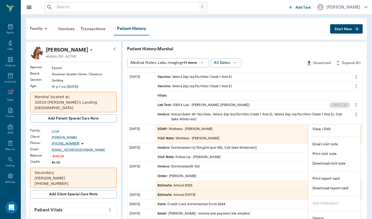
click at [340, 217] on span "Delete" at bounding box center [334, 218] width 44 height 5
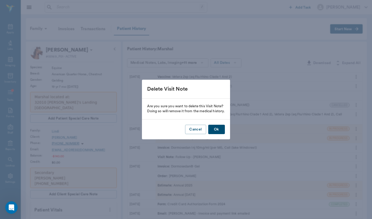
click at [220, 133] on button "Ok" at bounding box center [216, 130] width 17 height 10
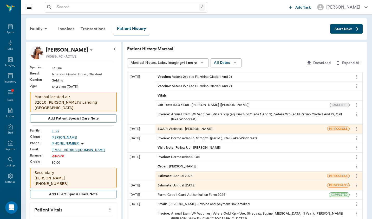
click at [12, 22] on div "Nectar Messages Appts Labs Imaging Inventory Tasks Forms Staff Reports Lookup S…" at bounding box center [10, 109] width 21 height 219
click at [9, 31] on div "Appts" at bounding box center [9, 33] width 7 height 4
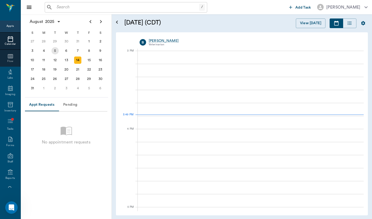
scroll to position [546, 0]
click at [67, 63] on div "13" at bounding box center [66, 59] width 7 height 7
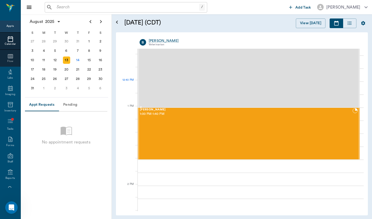
scroll to position [335, 0]
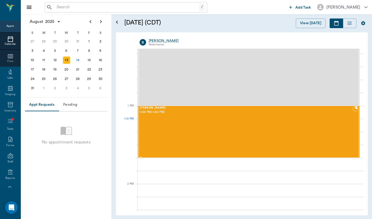
click at [229, 124] on div "Dakota Dalworth 1:00 PM - 1:40 PM" at bounding box center [246, 131] width 213 height 51
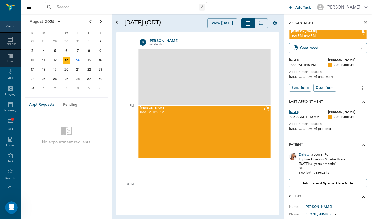
click at [305, 154] on div "Dakota" at bounding box center [304, 154] width 10 height 4
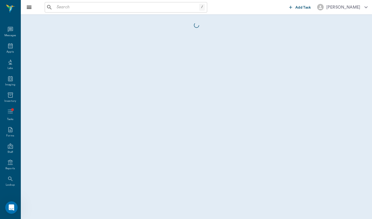
scroll to position [19, 0]
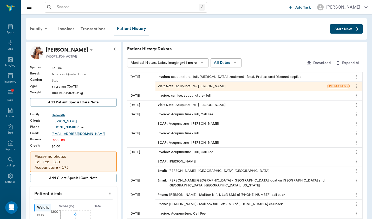
click at [38, 31] on div "Family" at bounding box center [39, 28] width 25 height 12
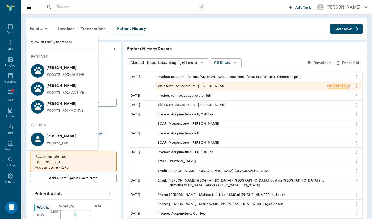
click at [125, 24] on div at bounding box center [186, 109] width 372 height 219
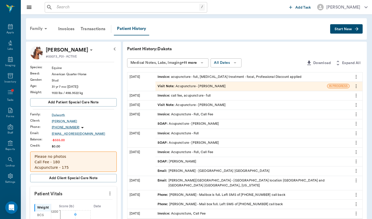
click at [45, 28] on icon at bounding box center [45, 28] width 3 height 1
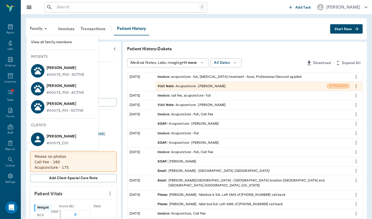
click at [57, 86] on p "[PERSON_NAME]" at bounding box center [66, 86] width 38 height 8
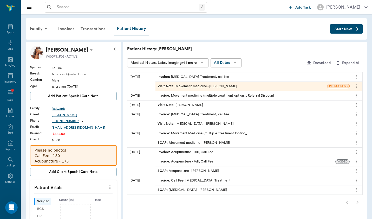
click at [185, 90] on div "Visit Note : Movement medicine - [PERSON_NAME]" at bounding box center [241, 86] width 172 height 9
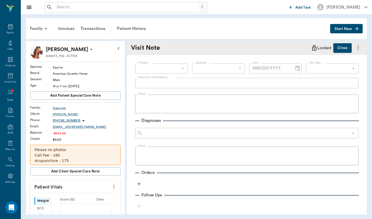
type input "649b3e03b5bc7e03f9326794"
type input "6656c4aef87a612ea34fb244"
type textarea "P was doing very well but recently came up lame in the same fashion as before -…"
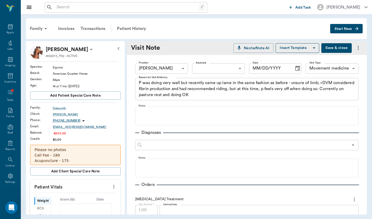
type input "[DATE]"
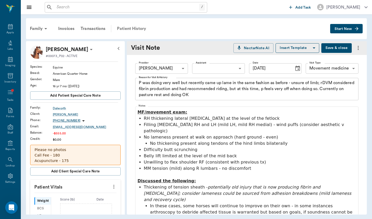
click at [140, 27] on div "Patient History" at bounding box center [131, 28] width 35 height 12
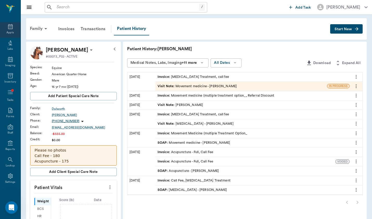
click at [10, 26] on icon at bounding box center [10, 26] width 6 height 6
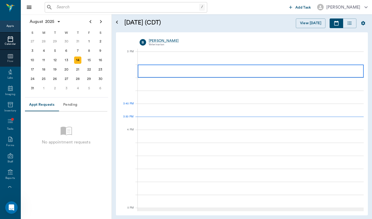
scroll to position [546, 0]
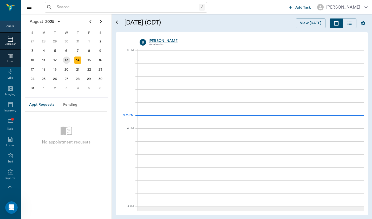
click at [68, 61] on div "13" at bounding box center [66, 59] width 7 height 7
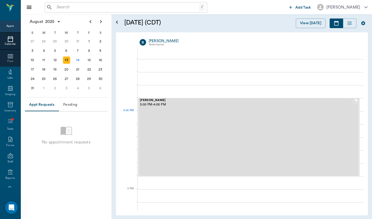
scroll to position [607, 0]
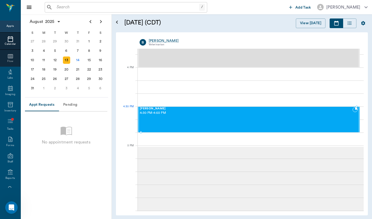
click at [217, 117] on div "[PERSON_NAME] 4:30 PM - 4:50 PM" at bounding box center [246, 119] width 213 height 25
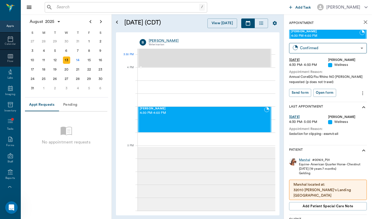
click at [226, 62] on div "Chessie Joyce 3:00 PM - 4:00 PM" at bounding box center [202, 28] width 124 height 77
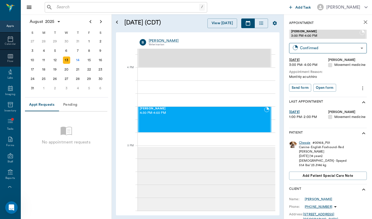
click at [302, 142] on div "Chessie" at bounding box center [304, 142] width 11 height 4
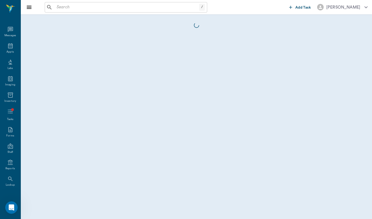
scroll to position [19, 0]
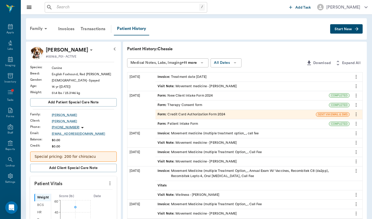
click at [358, 29] on icon "button" at bounding box center [356, 28] width 3 height 3
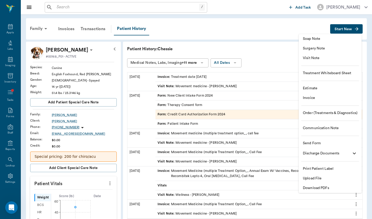
click at [346, 58] on span "Visit Note" at bounding box center [330, 57] width 55 height 5
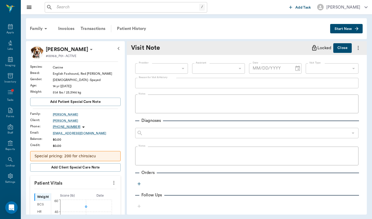
type input "[DATE]"
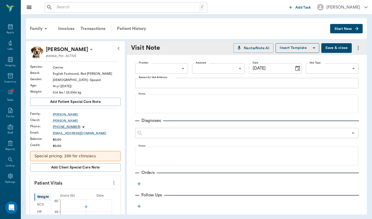
click at [177, 67] on body "/ ​ Add Task Brittany Newsham Nectar Messages Appts Labs Imaging Inventory Task…" at bounding box center [186, 109] width 372 height 219
click at [177, 78] on li "[PERSON_NAME]" at bounding box center [161, 80] width 53 height 9
type input "649b3e03b5bc7e03f9326794"
click at [346, 69] on body "/ ​ Add Task Brittany Newsham Nectar Messages Appts Labs Imaging Inventory Task…" at bounding box center [186, 109] width 372 height 219
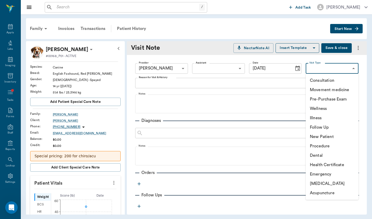
click at [344, 87] on li "Movement medicine" at bounding box center [332, 89] width 53 height 9
type input "6656c4aef87a612ea34fb244"
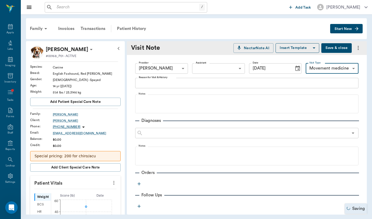
click at [259, 80] on div "x Reason for Visit & History" at bounding box center [246, 83] width 223 height 10
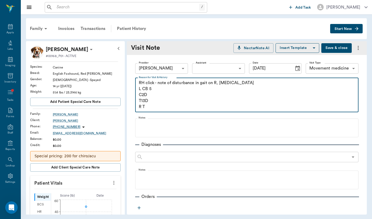
click at [144, 101] on textarea "RH click - note of disturbance in gait on R, hip dysplasia L CB 5 C2D T13D R T" at bounding box center [247, 95] width 216 height 30
click at [157, 106] on textarea "RH click - note of disturbance in gait on R, hip dysplasia L CB 5 C2D T3D R T" at bounding box center [247, 95] width 216 height 30
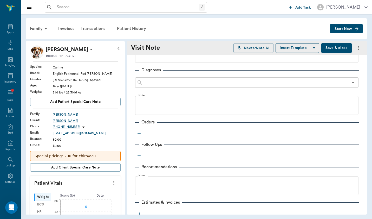
scroll to position [100, 0]
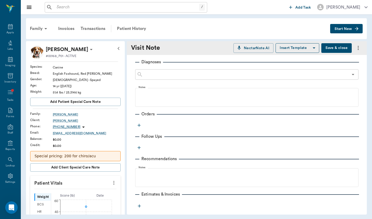
type textarea "RH click - note of disturbance in gait on R, hip dysplasia L CB 5 C2D T3D R T11…"
click at [137, 123] on icon "button" at bounding box center [138, 124] width 5 height 5
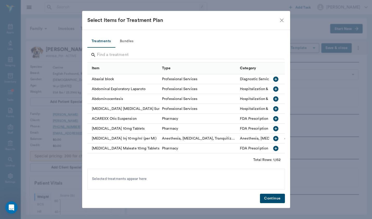
click at [127, 61] on div at bounding box center [187, 56] width 193 height 14
click at [135, 53] on input "Search" at bounding box center [186, 55] width 179 height 8
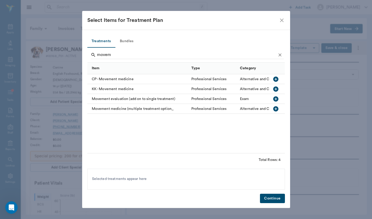
click at [119, 111] on div "Movement medicine (multiple treatment option_" at bounding box center [137, 109] width 101 height 10
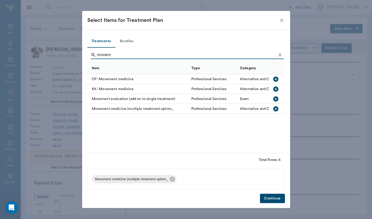
click at [115, 58] on input "movem" at bounding box center [186, 55] width 179 height 8
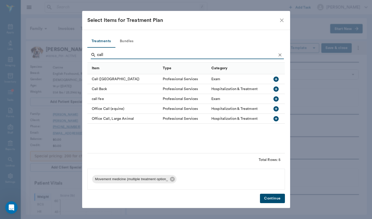
type input "call"
click at [99, 99] on div "call fee" at bounding box center [123, 99] width 73 height 10
click at [272, 198] on button "Continue" at bounding box center [272, 198] width 25 height 10
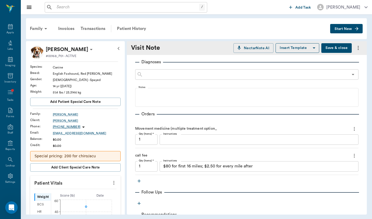
click at [234, 168] on textarea "$80 for first 16 miles; $2.50 for every mile after" at bounding box center [259, 166] width 192 height 6
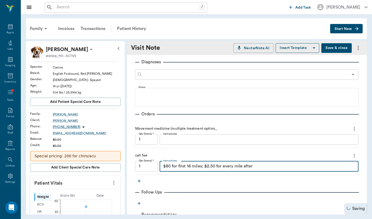
click at [234, 168] on textarea "$80 for first 16 miles; $2.50 for every mile after" at bounding box center [259, 166] width 192 height 6
type textarea "\"
click at [68, 28] on div "Invoices" at bounding box center [66, 28] width 22 height 12
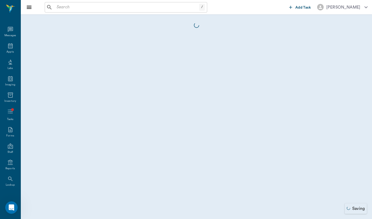
scroll to position [19, 0]
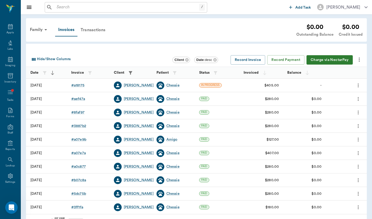
click at [97, 28] on div "Transactions" at bounding box center [92, 30] width 31 height 12
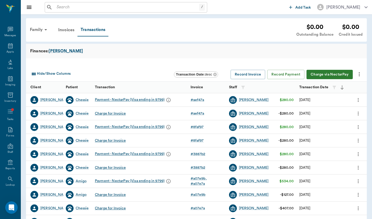
scroll to position [19, 0]
click at [78, 101] on div "Chessie" at bounding box center [82, 99] width 13 height 5
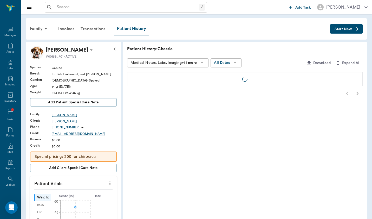
scroll to position [19, 0]
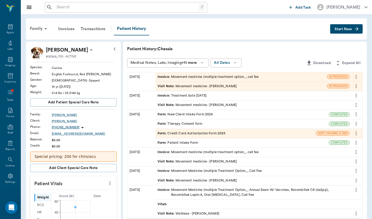
click at [170, 77] on div "Invoice : Movement medicine (multiple treatment option_, call fee" at bounding box center [208, 76] width 101 height 5
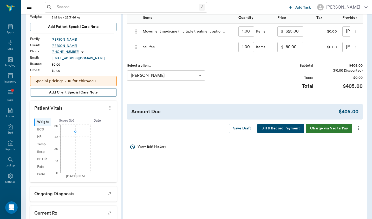
scroll to position [81, 0]
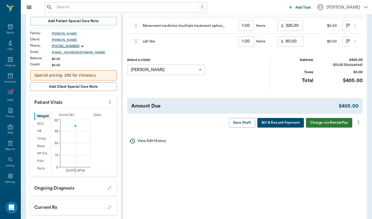
click at [360, 122] on icon "more" at bounding box center [359, 122] width 6 height 6
click at [354, 134] on li "Bill Only" at bounding box center [337, 131] width 52 height 10
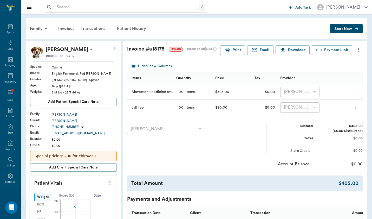
scroll to position [0, 0]
click at [357, 49] on icon "more" at bounding box center [359, 50] width 6 height 6
click at [354, 70] on span "Duplicate Invoice" at bounding box center [337, 68] width 44 height 5
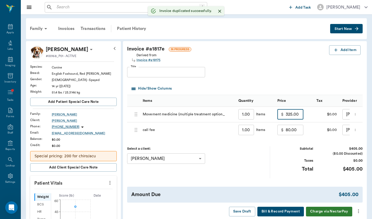
click at [286, 115] on input "325.00" at bounding box center [295, 114] width 18 height 10
type input "200.00"
click at [358, 210] on icon "more" at bounding box center [359, 211] width 6 height 6
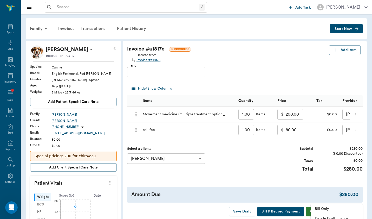
click at [349, 208] on span "Bill Only" at bounding box center [337, 208] width 44 height 5
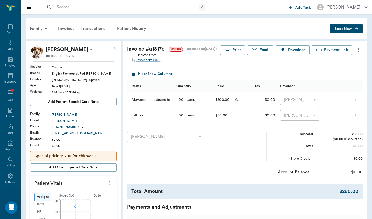
click at [66, 30] on div "Invoices" at bounding box center [66, 28] width 22 height 12
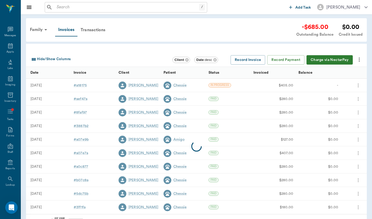
scroll to position [19, 0]
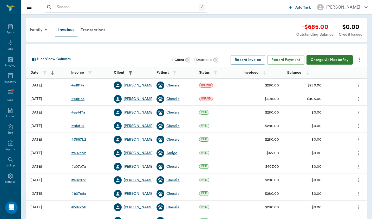
click at [77, 99] on div "# a18175" at bounding box center [77, 98] width 13 height 5
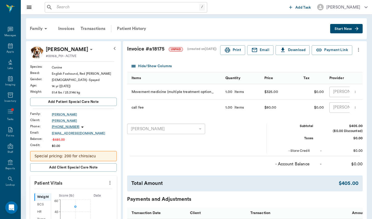
scroll to position [19, 0]
click at [358, 53] on icon "more" at bounding box center [359, 50] width 6 height 6
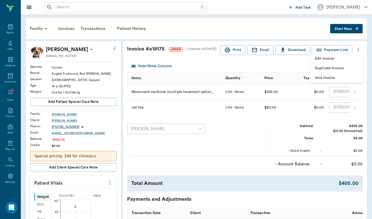
click at [353, 80] on span "Void Invoice" at bounding box center [337, 77] width 44 height 5
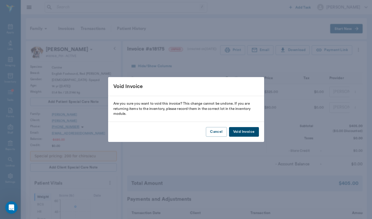
click at [240, 129] on button "Void Invoice" at bounding box center [244, 132] width 30 height 10
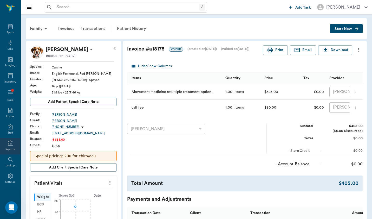
click at [14, 147] on div "Reports" at bounding box center [10, 146] width 21 height 16
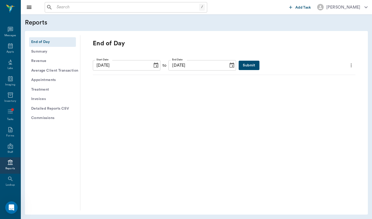
scroll to position [19, 0]
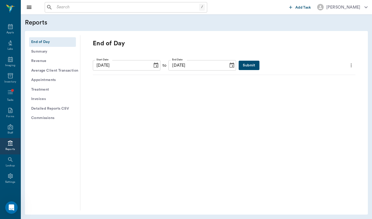
click at [159, 64] on icon "Choose date, selected date is Aug 14, 2025" at bounding box center [156, 65] width 6 height 6
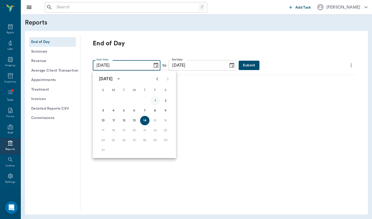
click at [158, 100] on button "1" at bounding box center [155, 100] width 9 height 9
type input "08/01/2025"
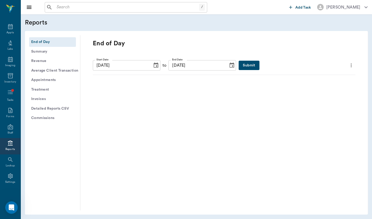
click at [254, 61] on button "Submit" at bounding box center [249, 66] width 21 height 10
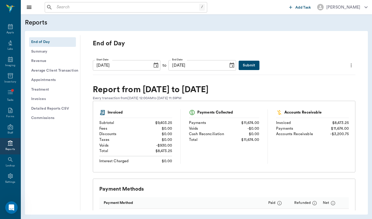
click at [157, 66] on icon "Choose date, selected date is Aug 1, 2025" at bounding box center [156, 65] width 6 height 6
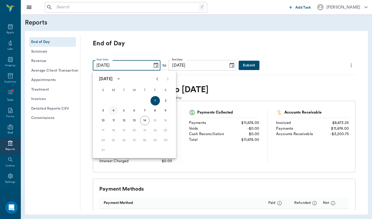
click at [114, 112] on button "4" at bounding box center [113, 110] width 9 height 9
type input "08/04/2025"
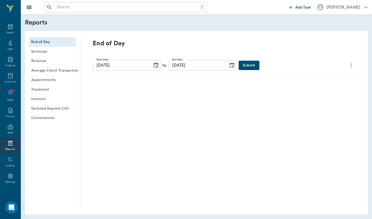
click at [252, 67] on button "Submit" at bounding box center [249, 66] width 21 height 10
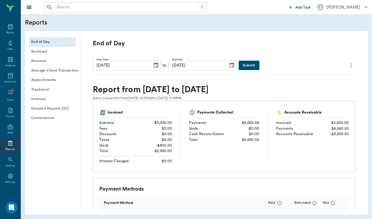
click at [161, 66] on button "Choose date, selected date is Aug 4, 2025" at bounding box center [156, 65] width 10 height 10
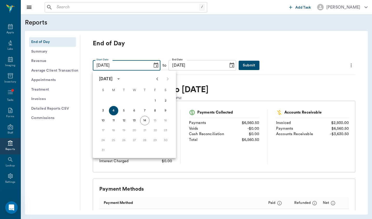
click at [157, 76] on icon "Previous month" at bounding box center [157, 79] width 6 height 6
click at [124, 103] on button "1" at bounding box center [123, 100] width 9 height 9
type input "07/01/2025"
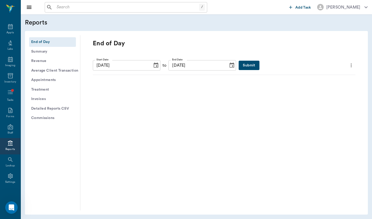
click at [252, 63] on button "Submit" at bounding box center [249, 66] width 21 height 10
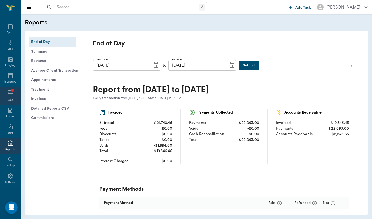
click at [13, 92] on icon at bounding box center [10, 92] width 6 height 6
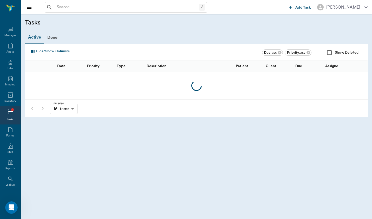
scroll to position [19, 0]
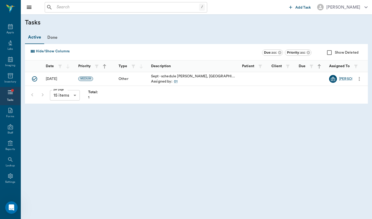
click at [294, 3] on button "Add Task" at bounding box center [300, 7] width 26 height 10
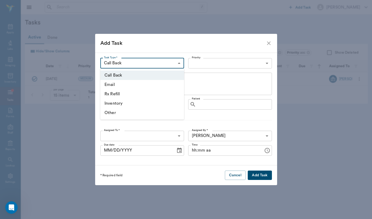
click at [176, 63] on body "/ ​ Add Task Brittany Newsham Nectar Messages Appts Labs Imaging Inventory Task…" at bounding box center [186, 109] width 372 height 219
click at [166, 119] on ul "Call Back Email Rx Refill Inventory Other" at bounding box center [142, 93] width 84 height 51
click at [168, 115] on li "Other" at bounding box center [142, 112] width 84 height 9
type input "OTHER"
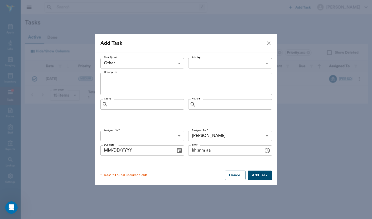
click at [213, 71] on div "Task Type * Other OTHER Task Type * Priority ​ Priority Description x Descripti…" at bounding box center [186, 109] width 182 height 113
click at [219, 64] on body "/ ​ Add Task Brittany Newsham Nectar Messages Appts Labs Imaging Inventory Task…" at bounding box center [186, 109] width 372 height 219
click at [221, 91] on li "Medium" at bounding box center [230, 93] width 84 height 9
type input "MEDIUM"
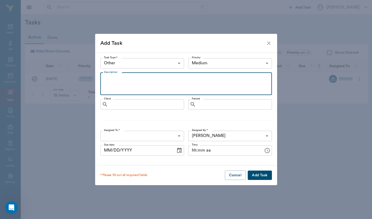
click at [189, 76] on textarea "Description" at bounding box center [186, 84] width 164 height 18
type textarea "Schedule Topsider"
click at [257, 172] on button "Add Task" at bounding box center [260, 175] width 24 height 10
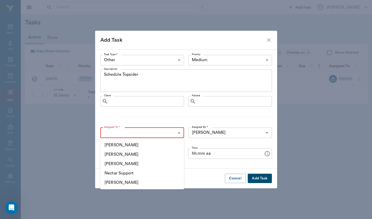
click at [142, 134] on body "/ ​ Add Task Brittany Newsham Nectar Messages Appts Labs Imaging Inventory Task…" at bounding box center [186, 109] width 372 height 219
click at [145, 152] on li "[PERSON_NAME]" at bounding box center [142, 153] width 84 height 9
type input "649b3e03b5bc7e03f9326794"
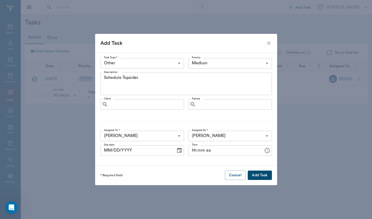
click at [253, 173] on button "Add Task" at bounding box center [260, 175] width 24 height 10
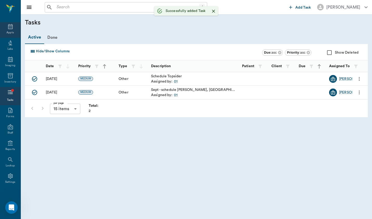
click at [11, 24] on icon at bounding box center [10, 26] width 6 height 6
